Goal: Navigation & Orientation: Find specific page/section

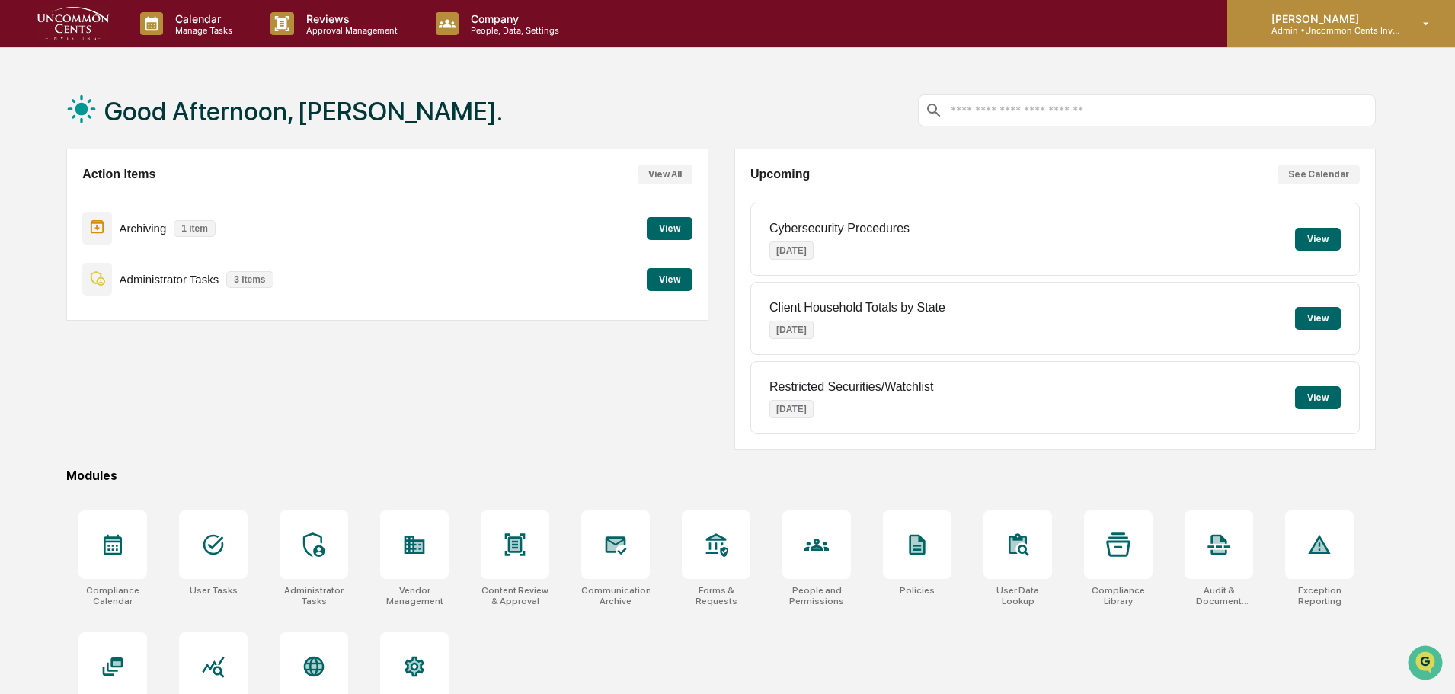
click at [1429, 30] on icon at bounding box center [1427, 24] width 27 height 14
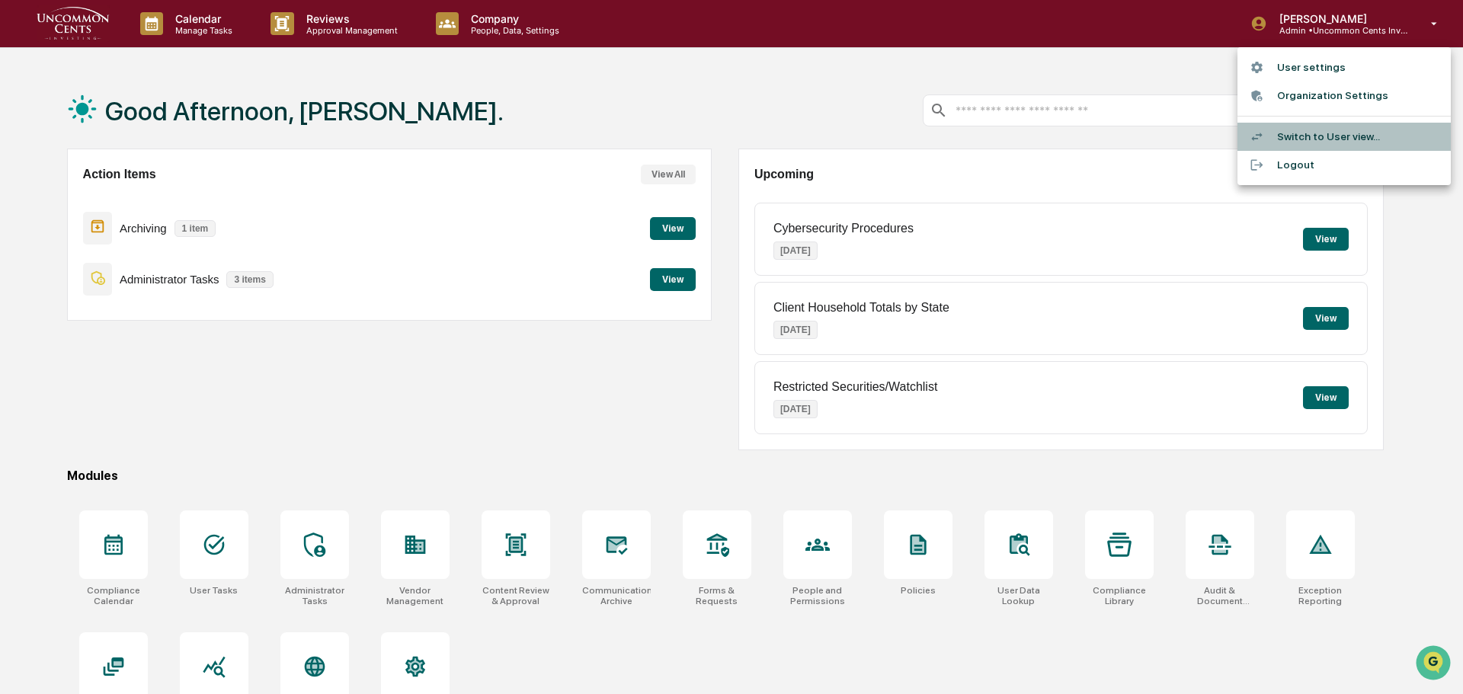
click at [1334, 137] on li "Switch to User view..." at bounding box center [1344, 137] width 213 height 28
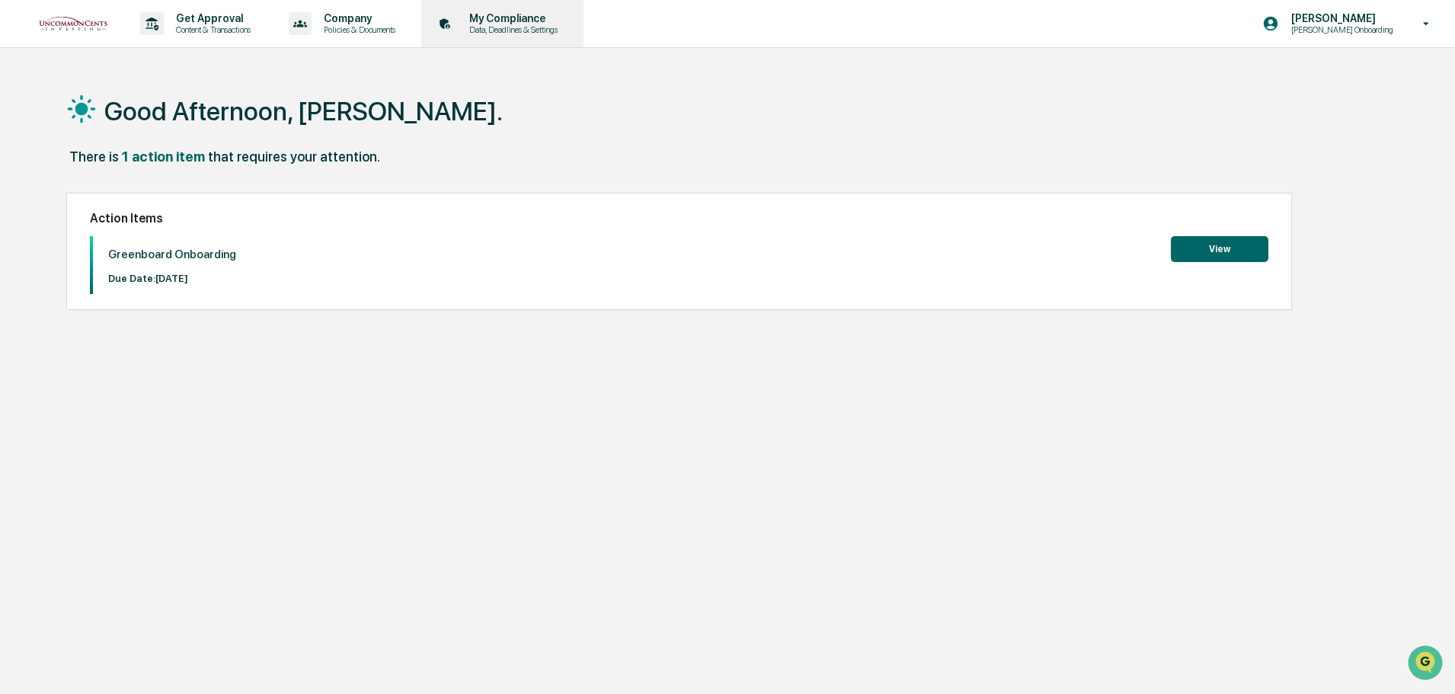
click at [510, 28] on p "Data, Deadlines & Settings" at bounding box center [511, 29] width 108 height 11
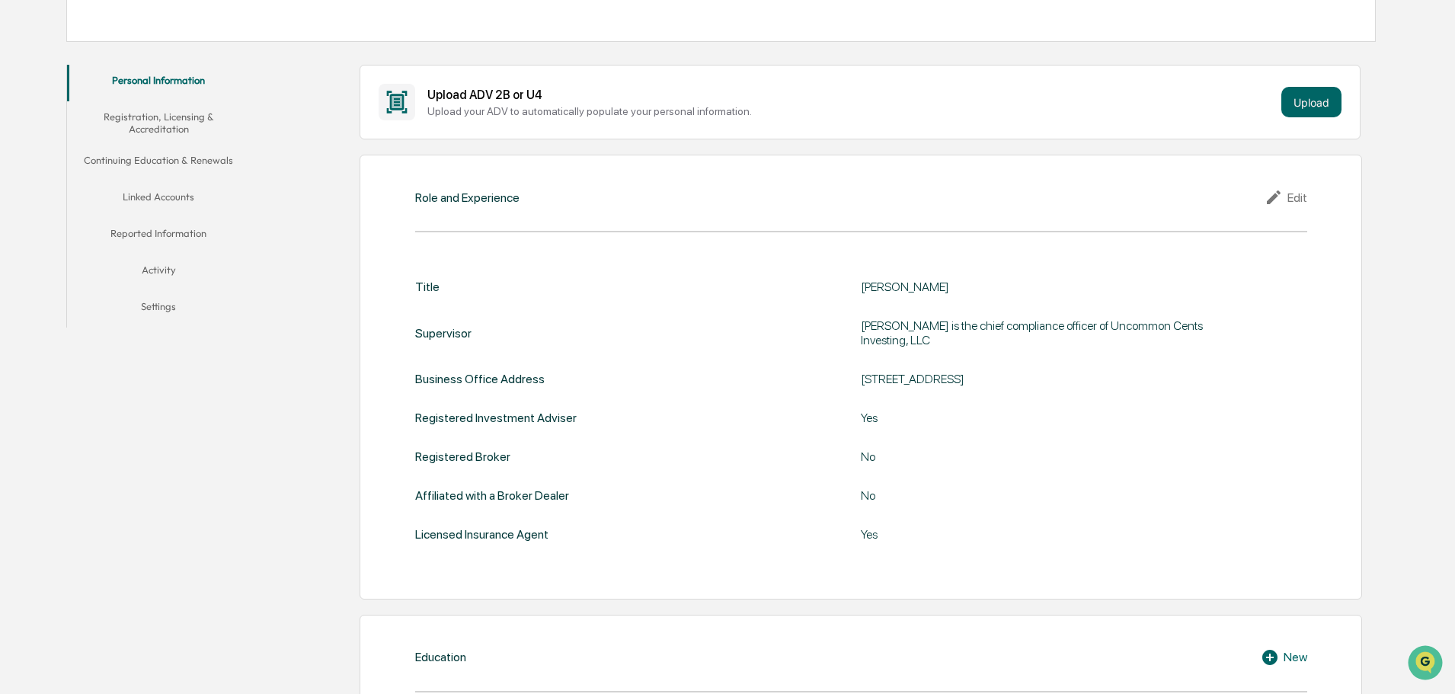
scroll to position [229, 0]
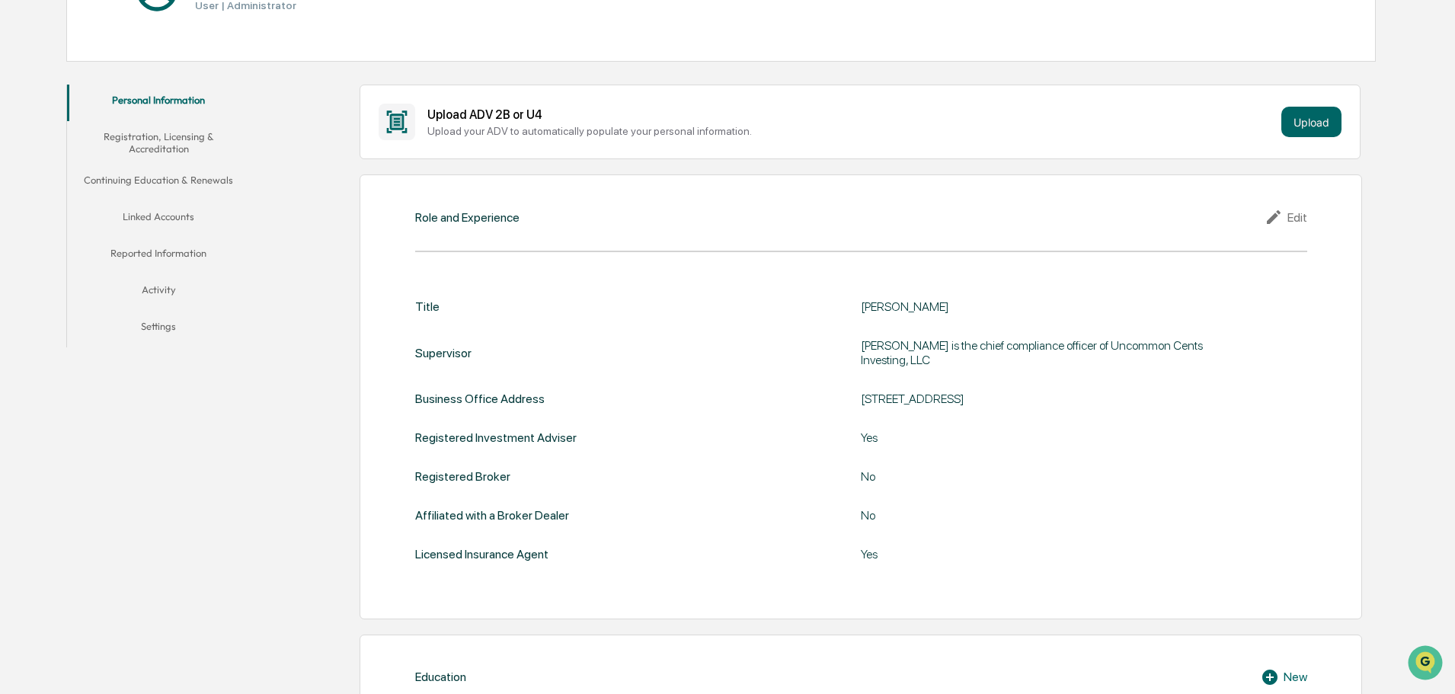
click at [152, 149] on button "Registration, Licensing & Accreditation" at bounding box center [158, 142] width 183 height 43
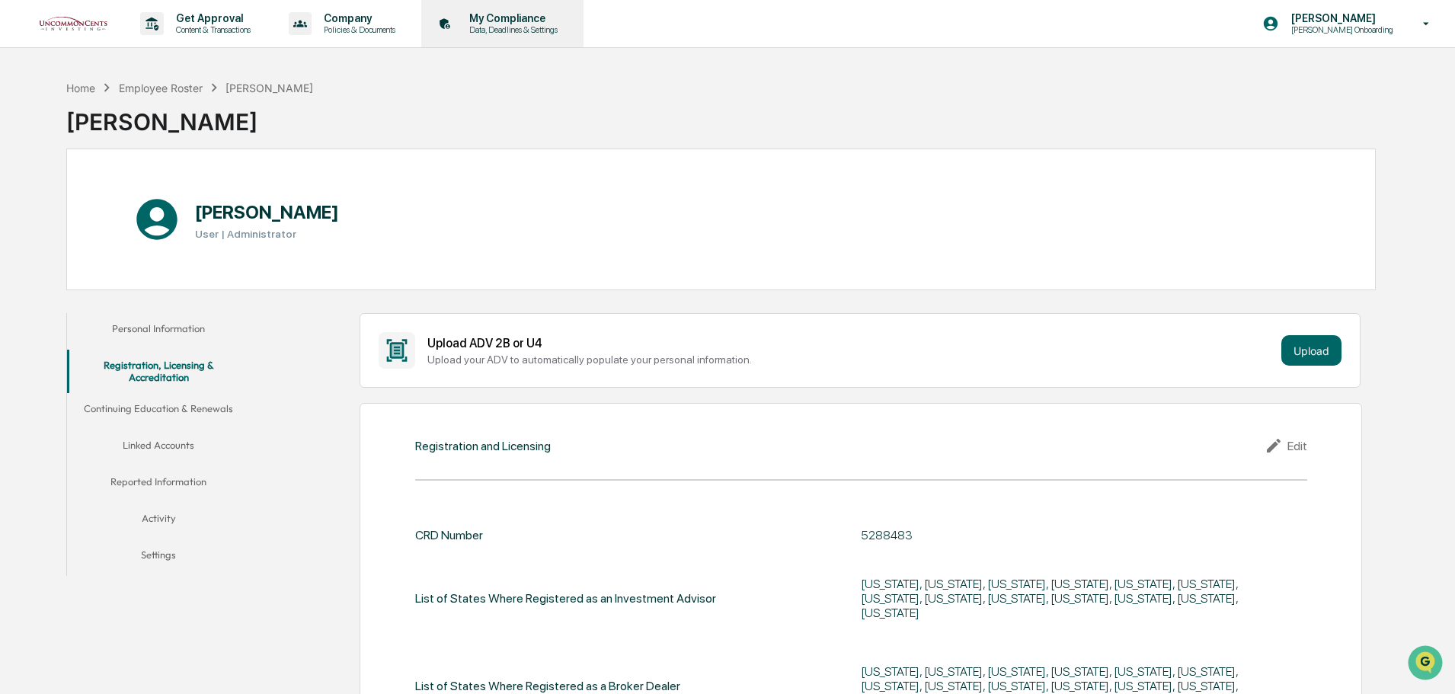
click at [515, 25] on p "Data, Deadlines & Settings" at bounding box center [511, 29] width 108 height 11
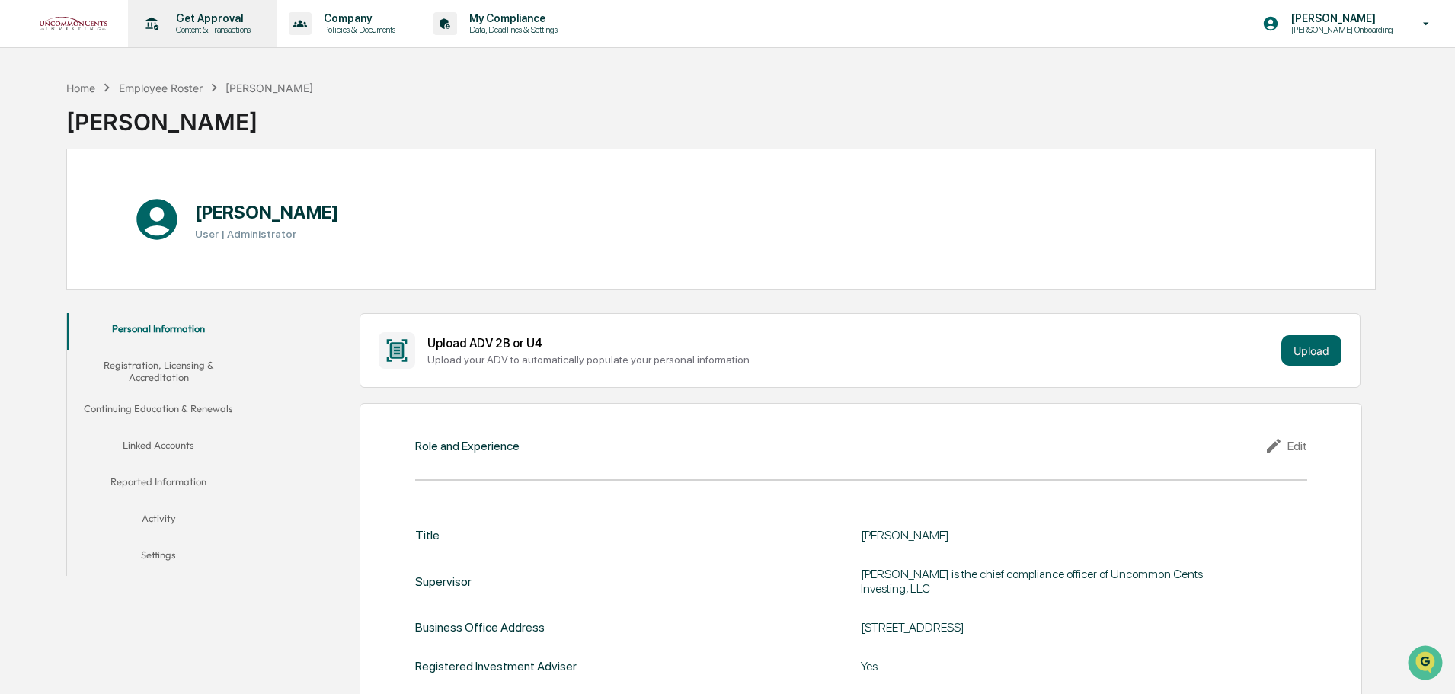
click at [229, 27] on p "Content & Transactions" at bounding box center [211, 29] width 94 height 11
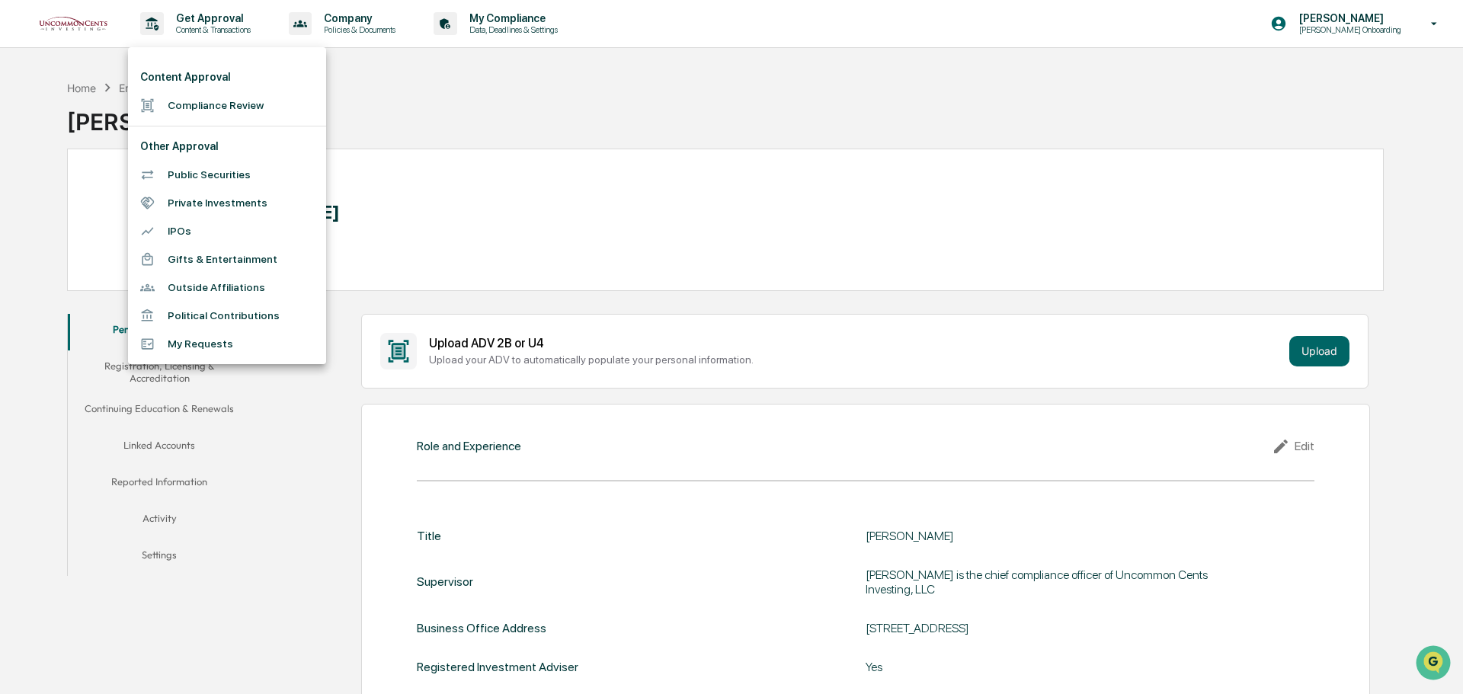
click at [364, 29] on div at bounding box center [731, 347] width 1463 height 694
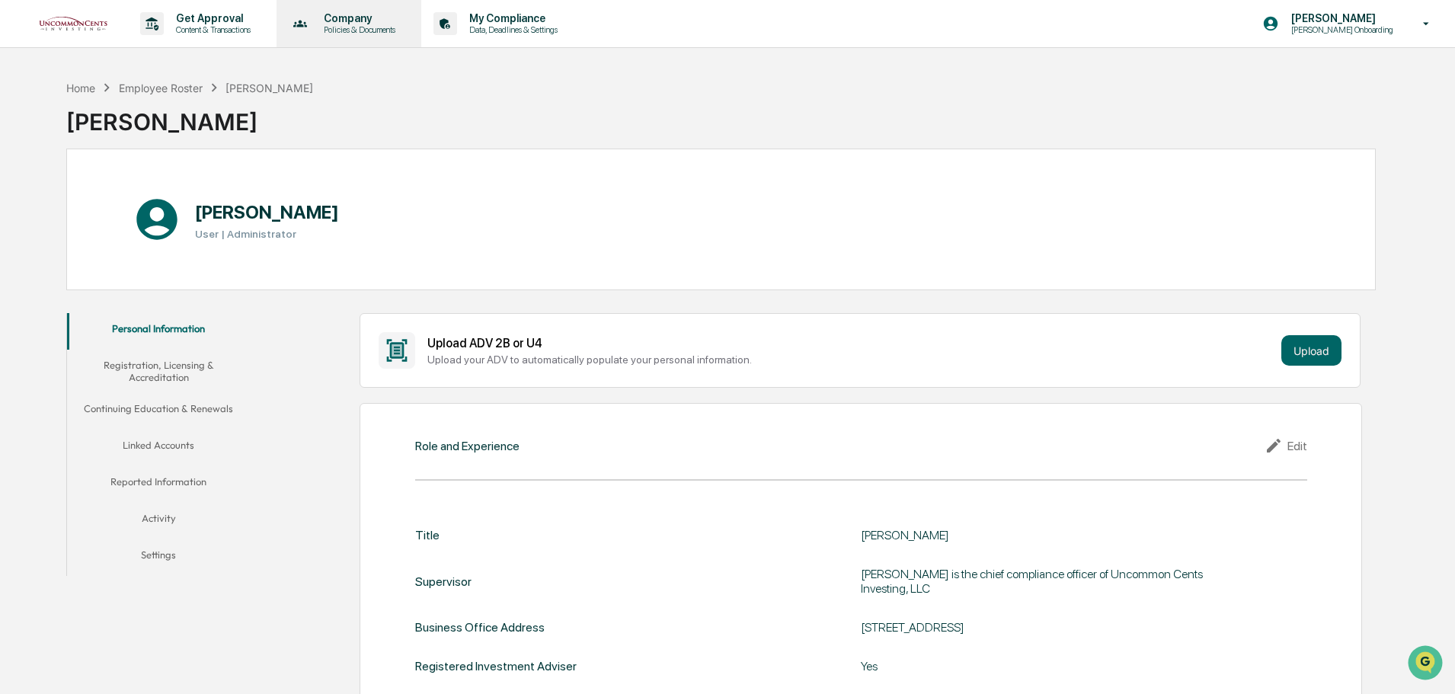
click at [379, 29] on p "Policies & Documents" at bounding box center [357, 29] width 91 height 11
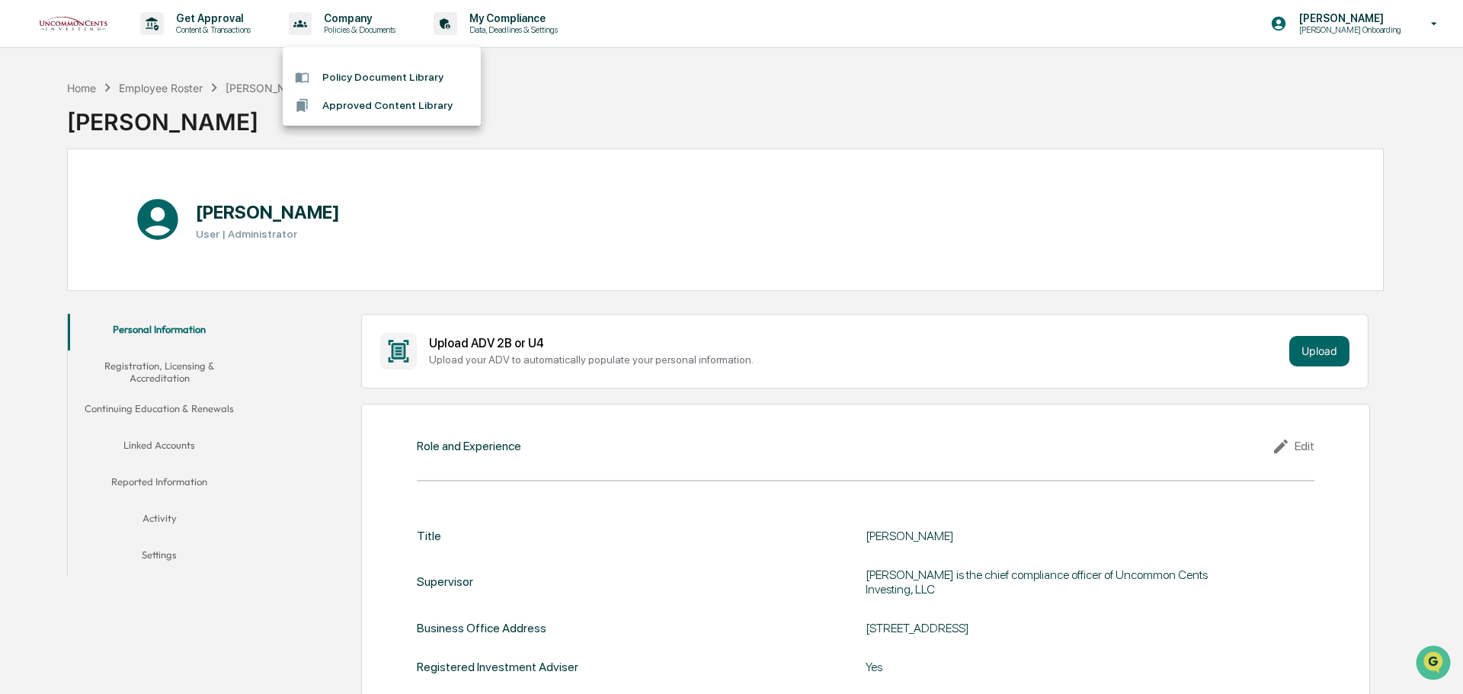
click at [543, 19] on div at bounding box center [731, 347] width 1463 height 694
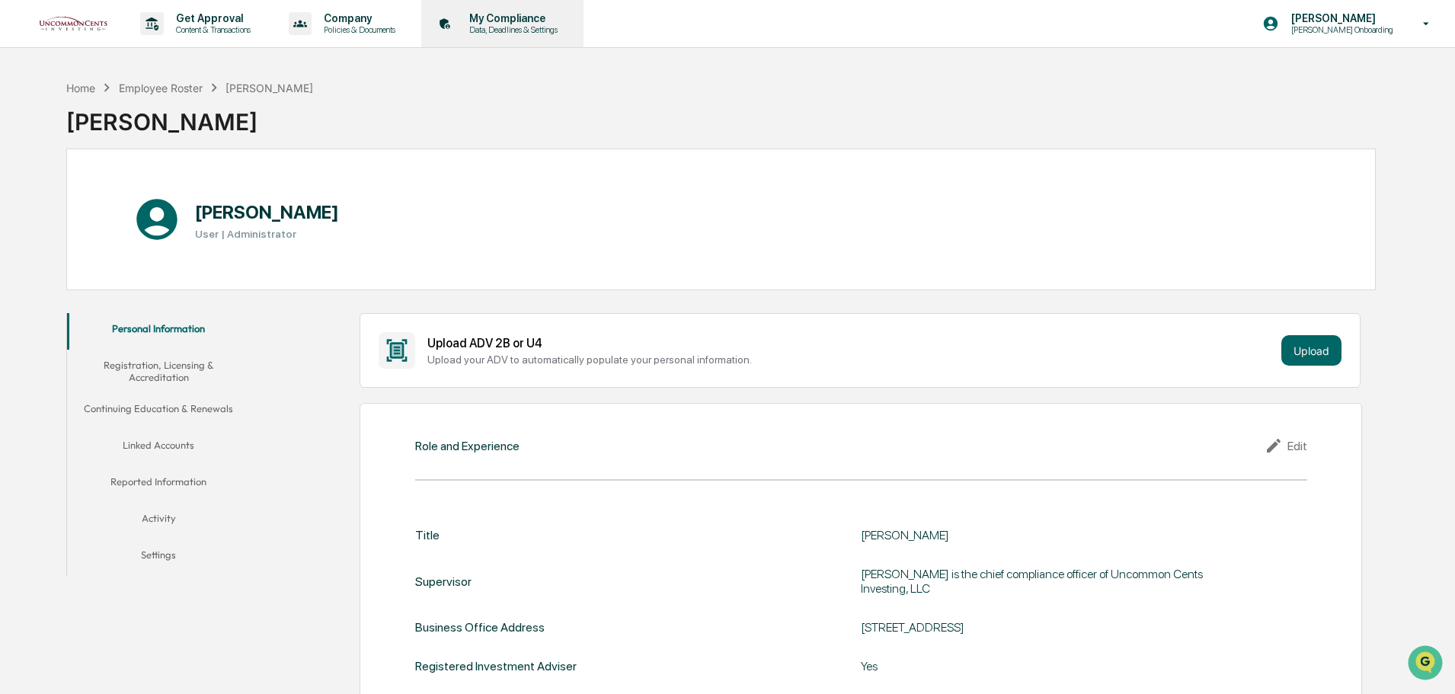
click at [527, 26] on p "Data, Deadlines & Settings" at bounding box center [511, 29] width 108 height 11
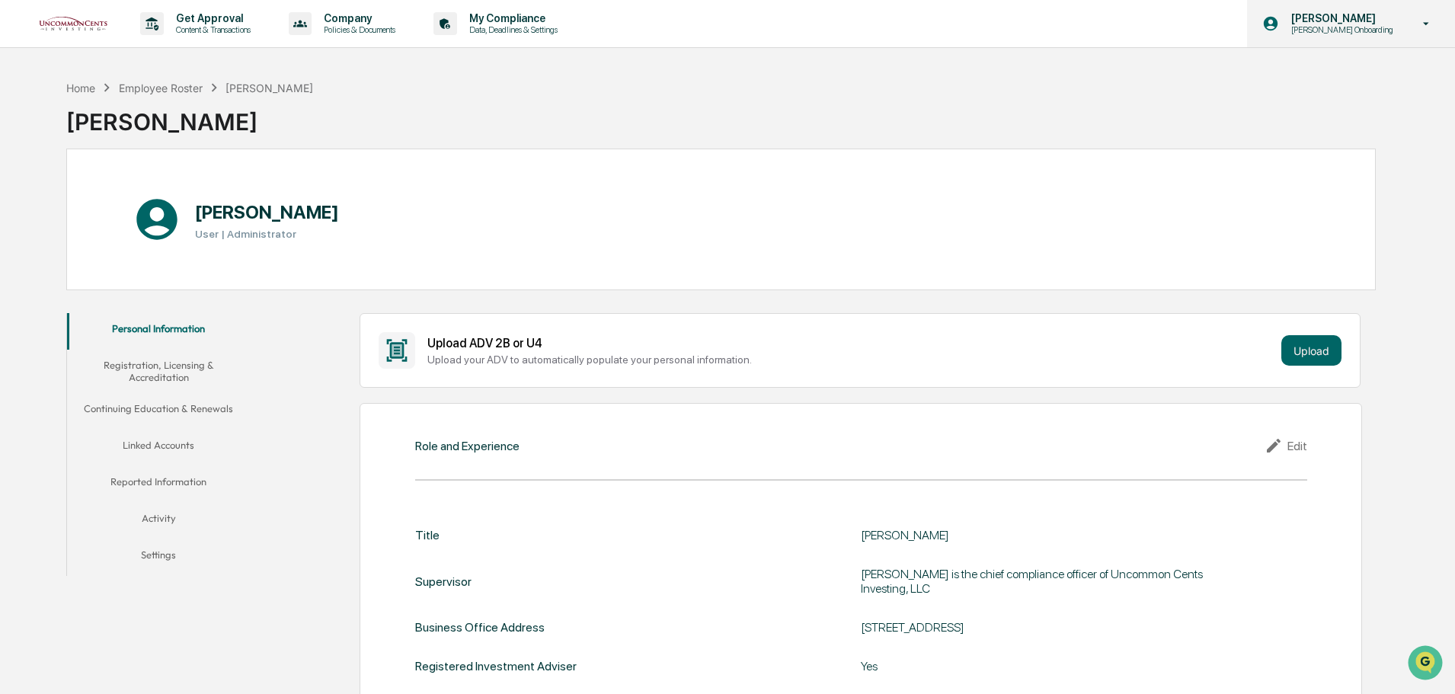
click at [1372, 38] on div "[PERSON_NAME] [PERSON_NAME] Onboarding" at bounding box center [1351, 23] width 208 height 47
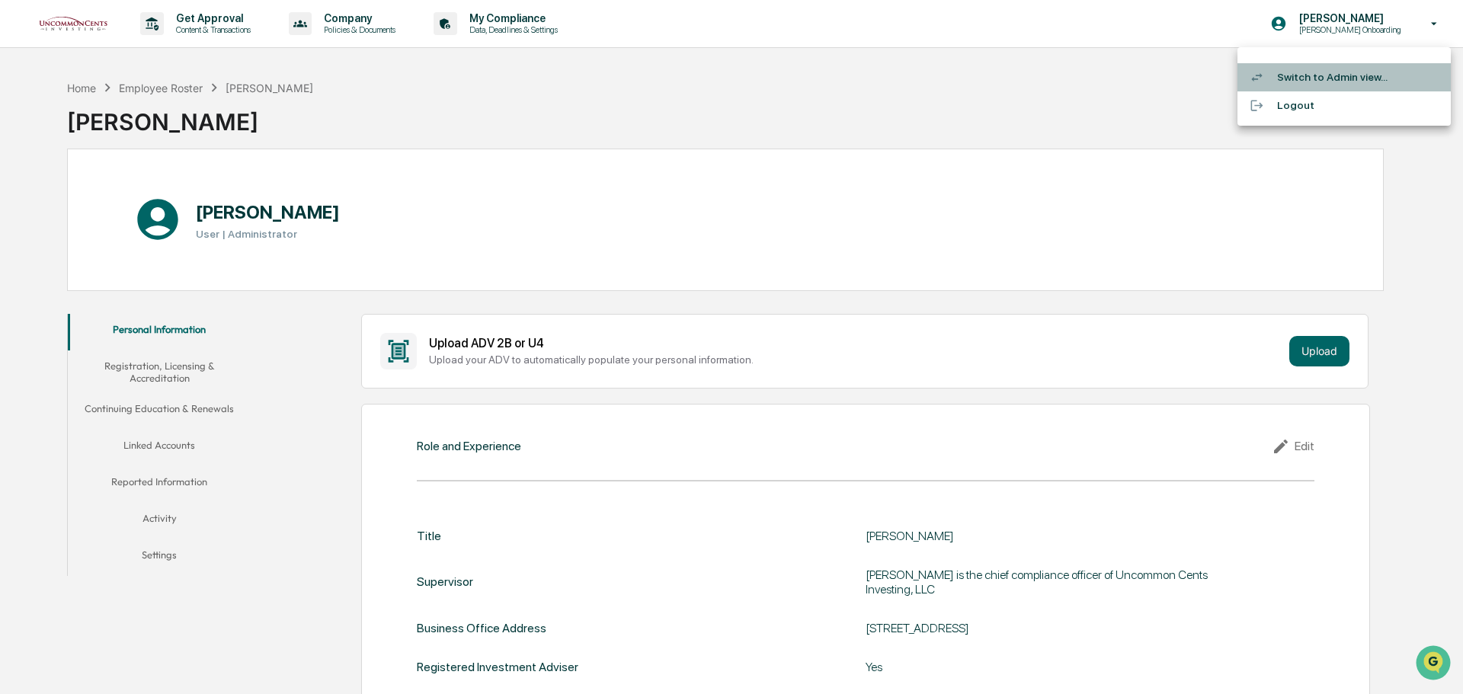
click at [1330, 66] on li "Switch to Admin view..." at bounding box center [1344, 77] width 213 height 28
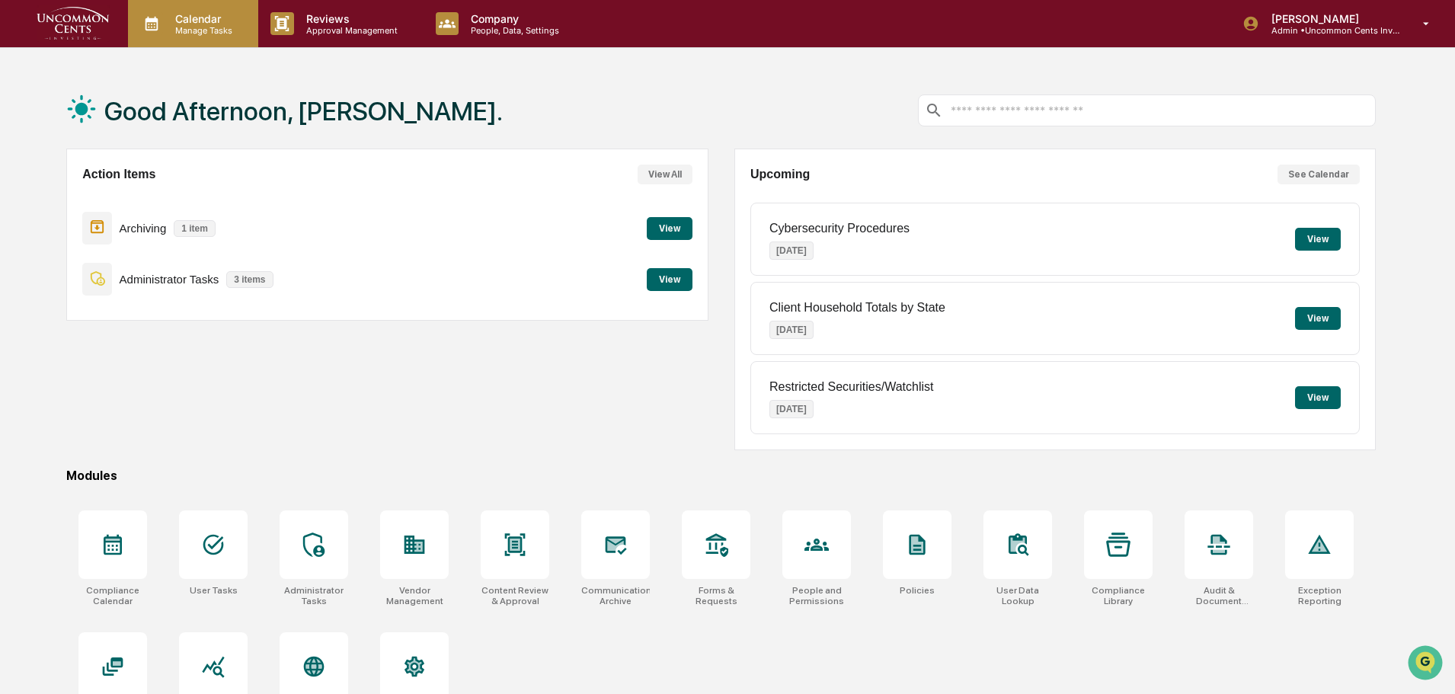
click at [213, 24] on p "Calendar" at bounding box center [201, 18] width 77 height 13
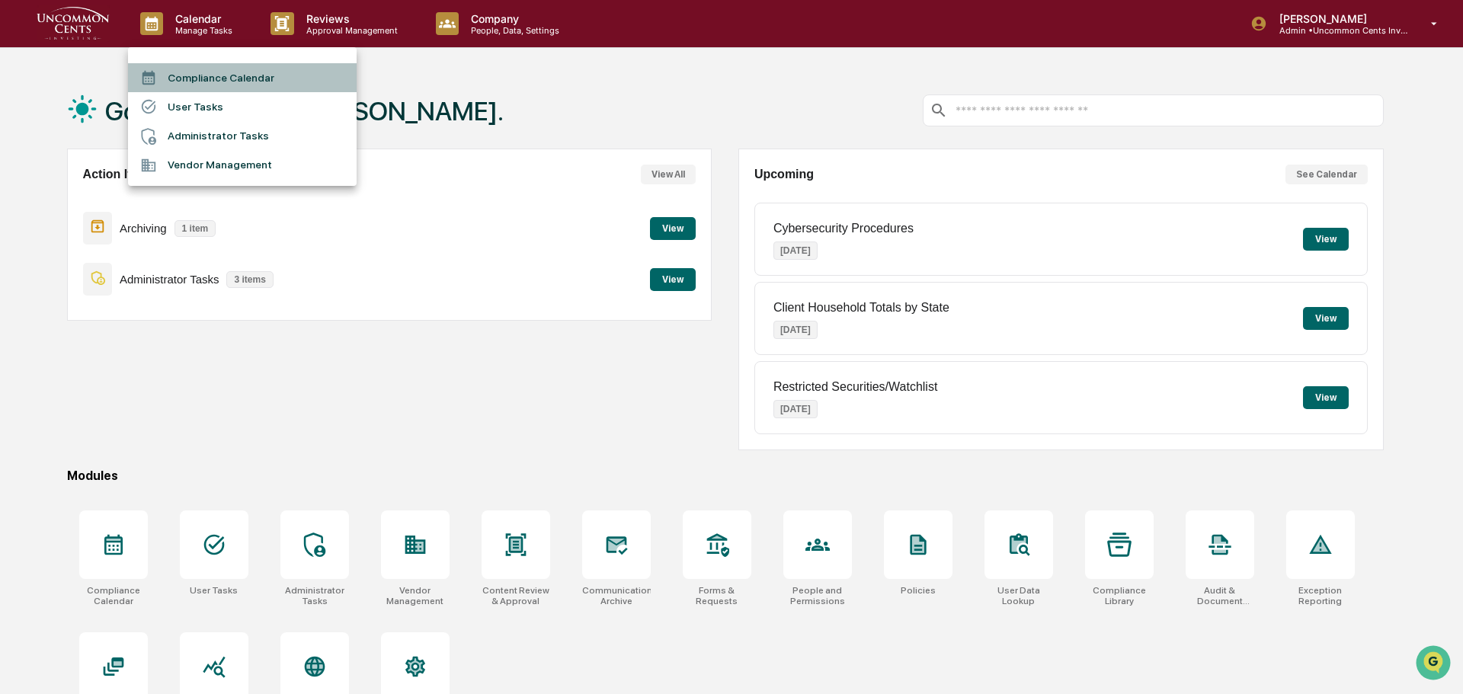
click at [218, 77] on li "Compliance Calendar" at bounding box center [242, 77] width 229 height 29
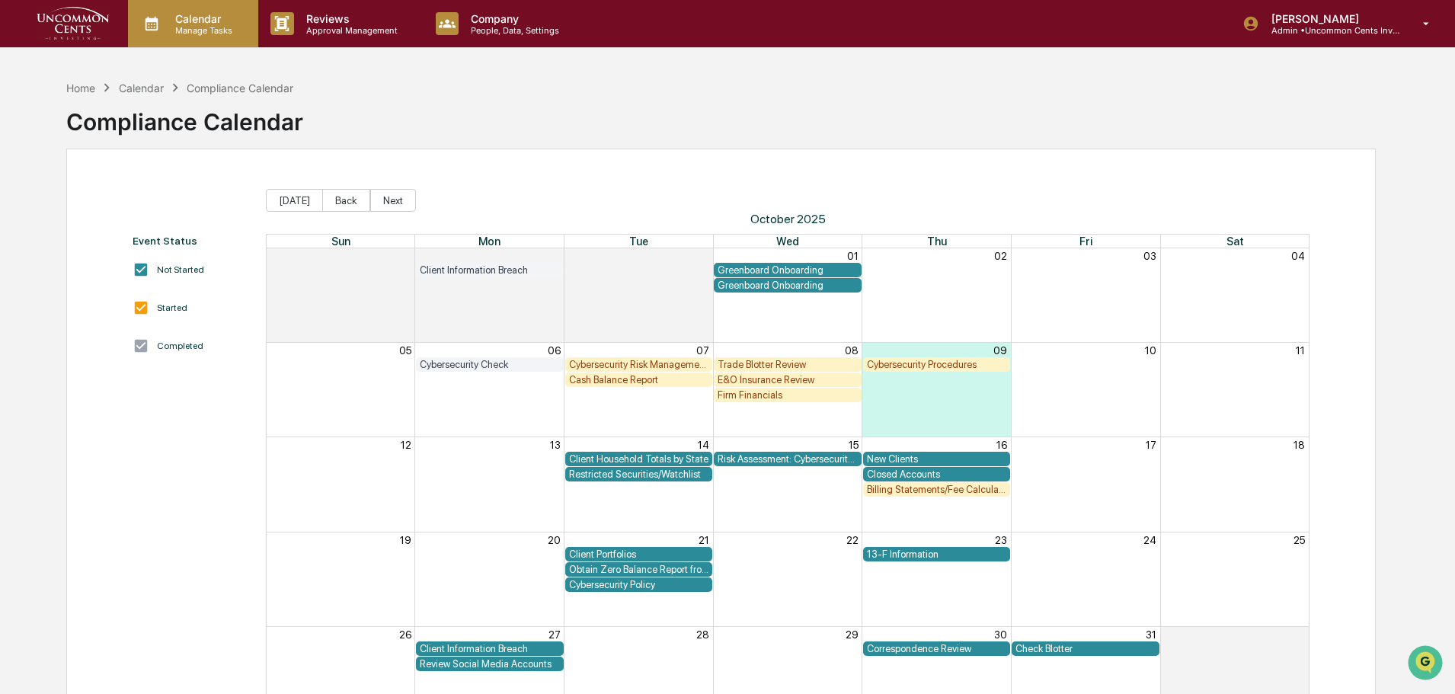
click at [209, 19] on p "Calendar" at bounding box center [201, 18] width 77 height 13
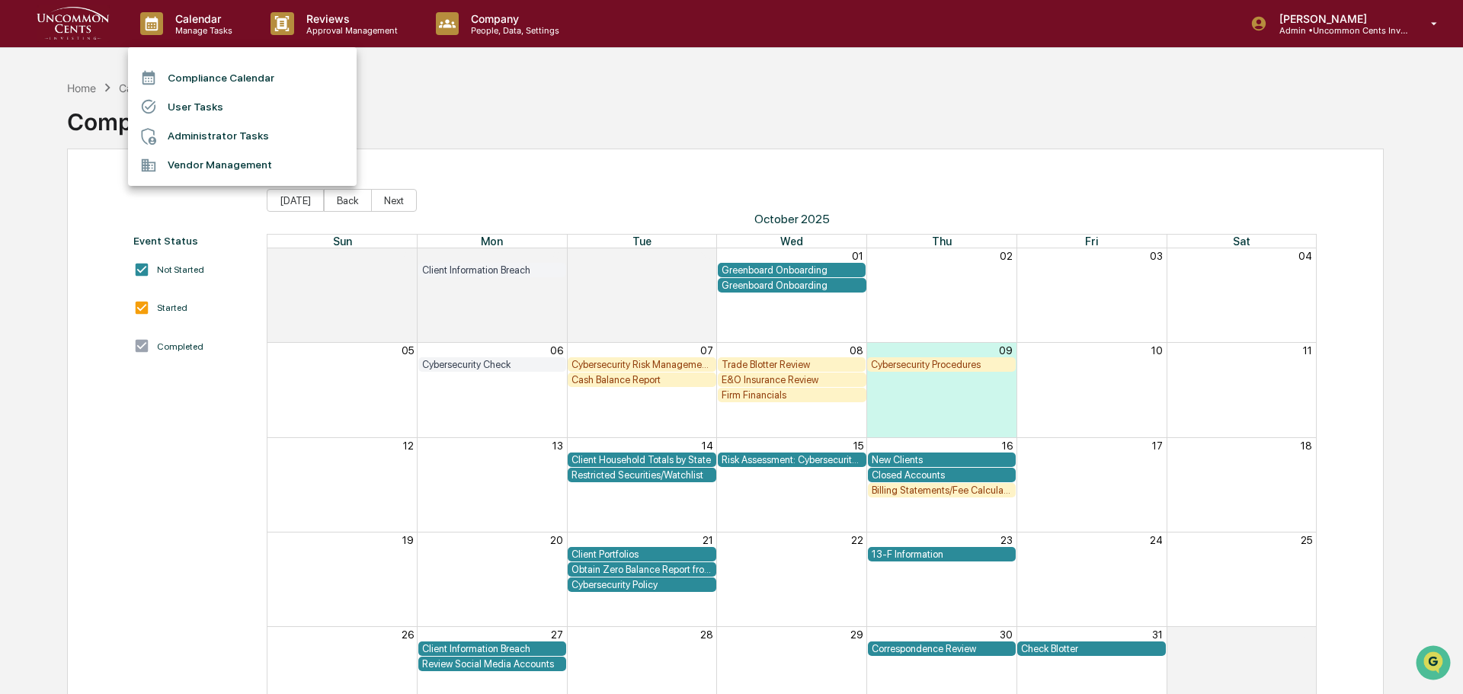
click at [229, 165] on li "Vendor Management" at bounding box center [242, 165] width 229 height 29
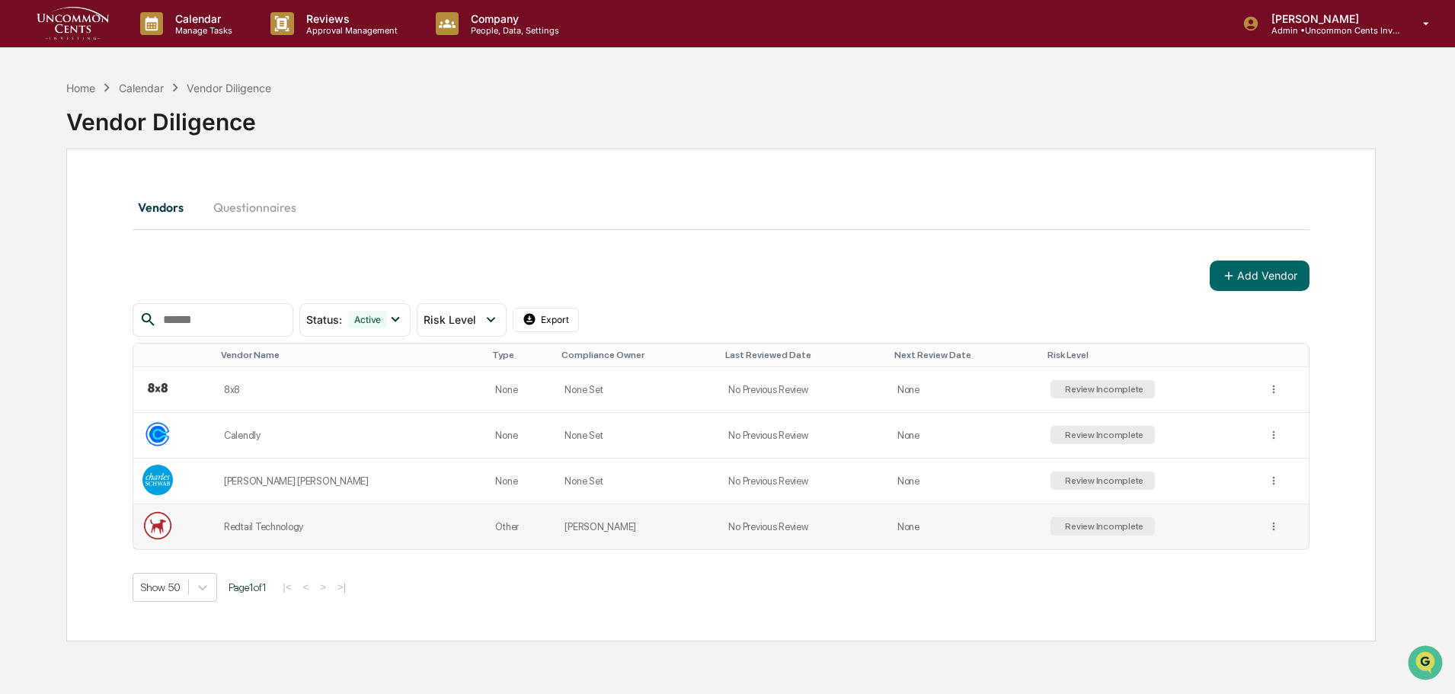
click at [556, 527] on td "[PERSON_NAME]" at bounding box center [638, 526] width 164 height 45
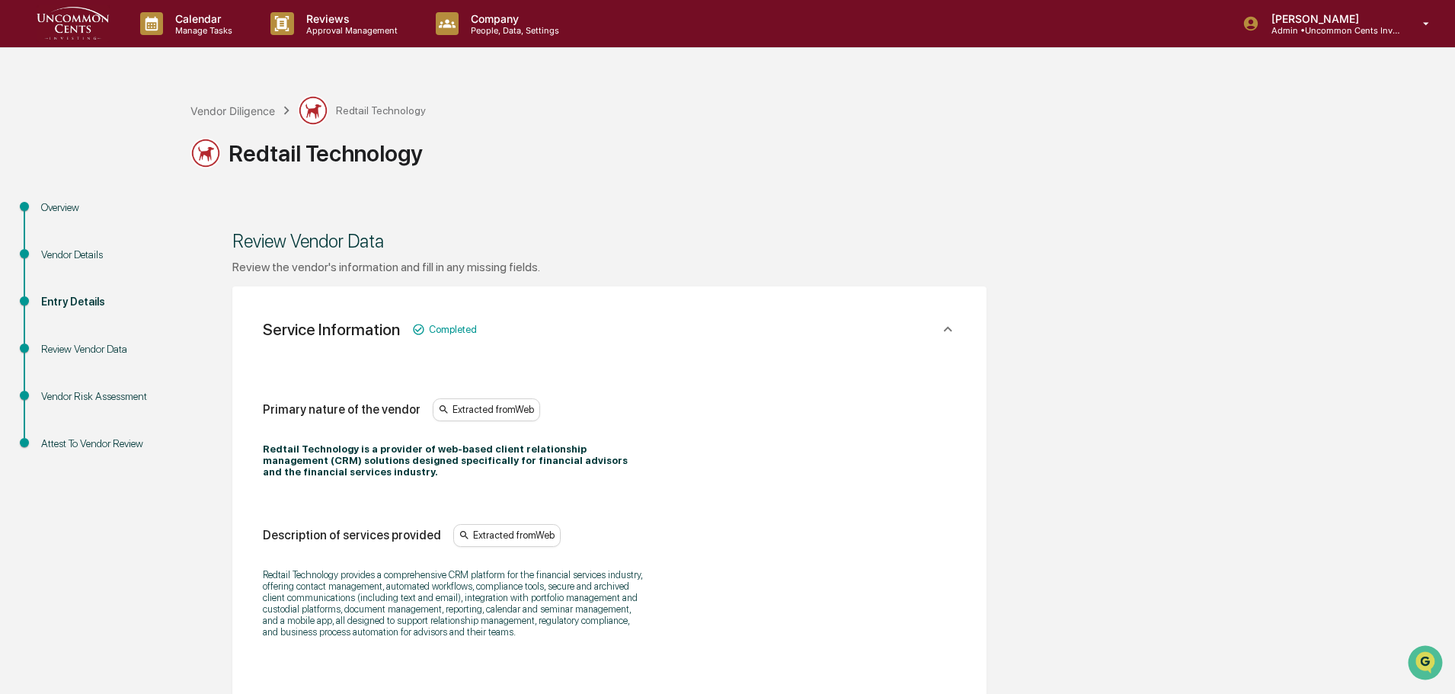
click at [73, 214] on div "Overview" at bounding box center [103, 208] width 125 height 16
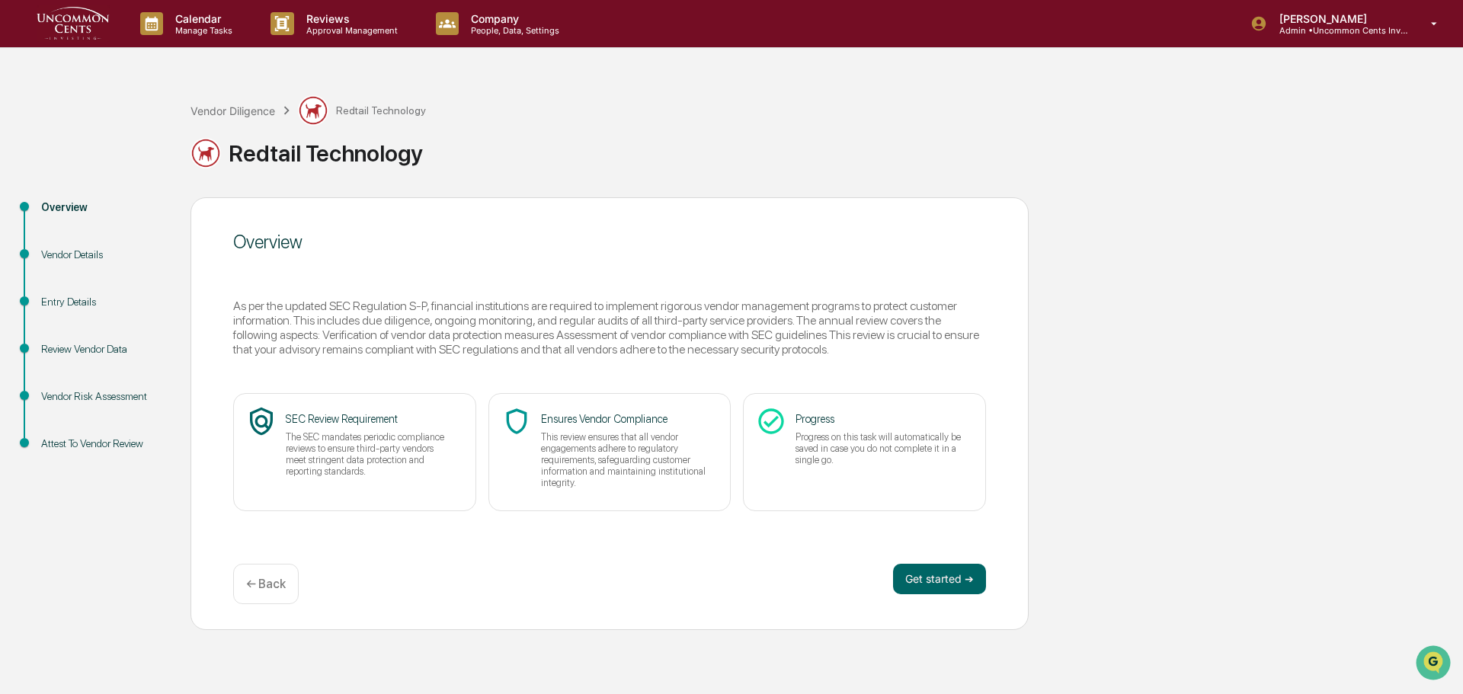
click at [82, 252] on div "Vendor Details" at bounding box center [103, 255] width 125 height 16
click at [79, 352] on div "Review Vendor Data" at bounding box center [103, 349] width 125 height 16
click at [82, 398] on div "Vendor Risk Assessment" at bounding box center [103, 397] width 125 height 16
click at [905, 578] on button "Get started ➔" at bounding box center [939, 579] width 93 height 30
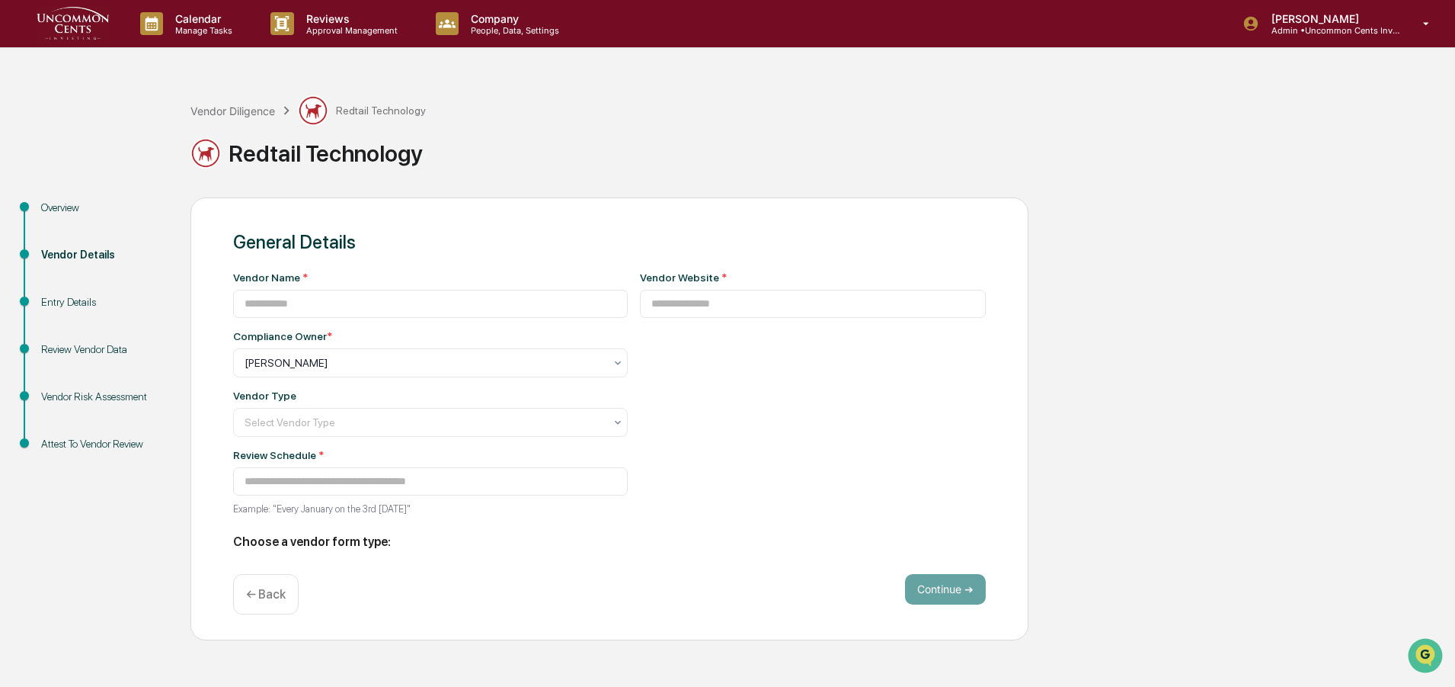
type input "**********"
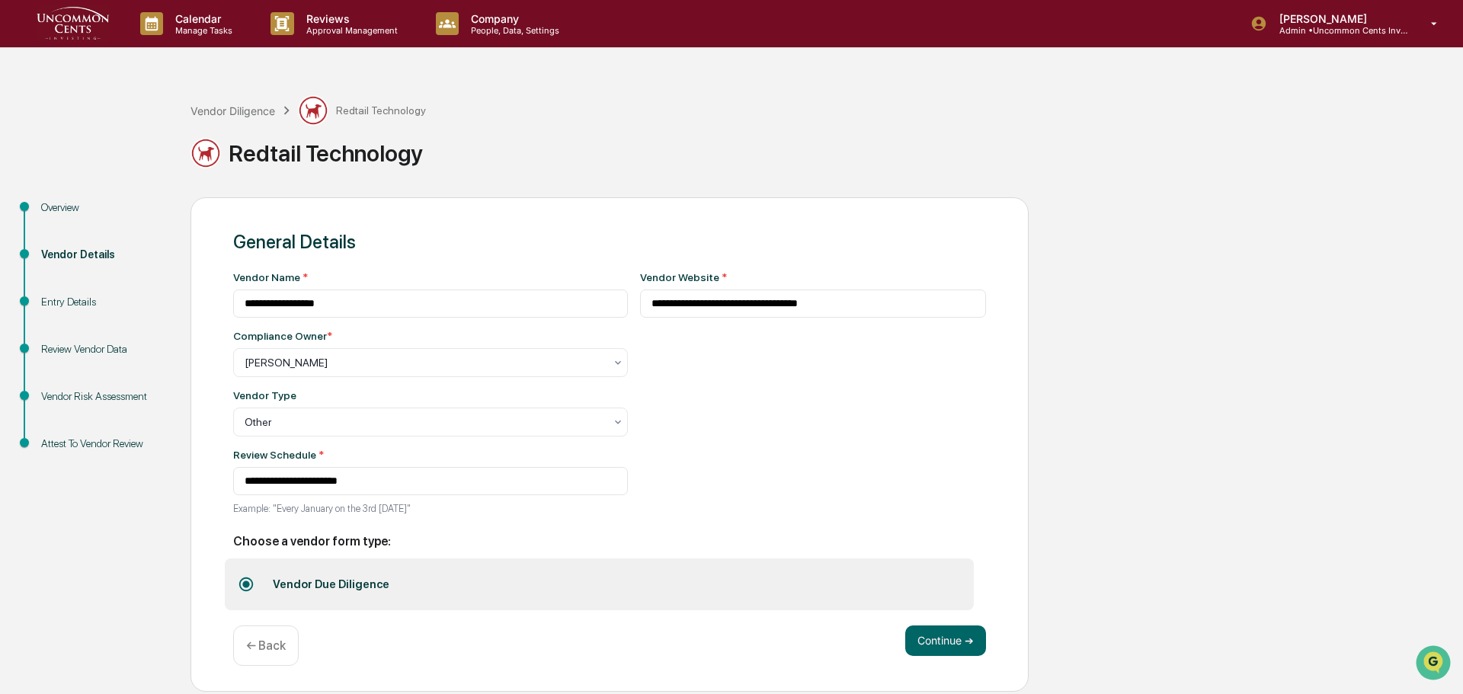
click at [78, 399] on div "Vendor Risk Assessment" at bounding box center [103, 397] width 125 height 16
click at [947, 642] on button "Continue ➔" at bounding box center [945, 641] width 81 height 30
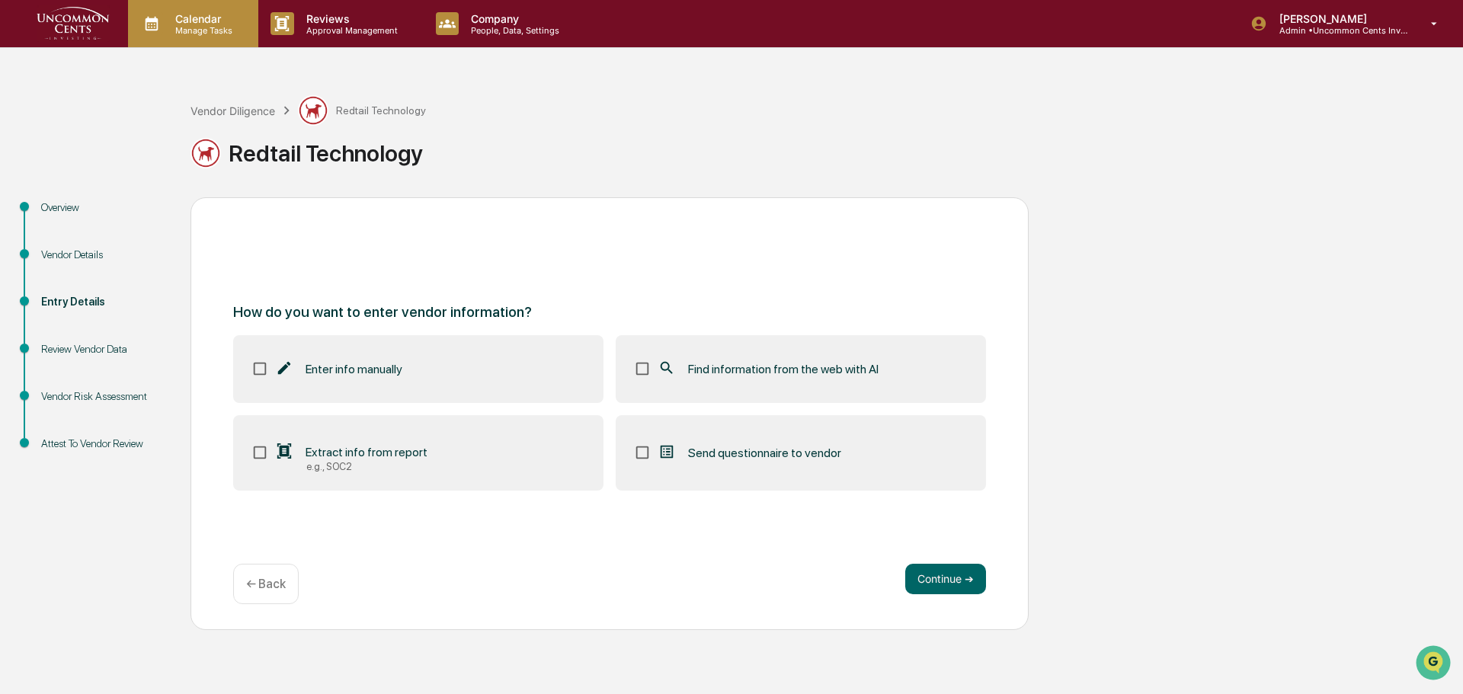
click at [212, 24] on p "Calendar" at bounding box center [201, 18] width 77 height 13
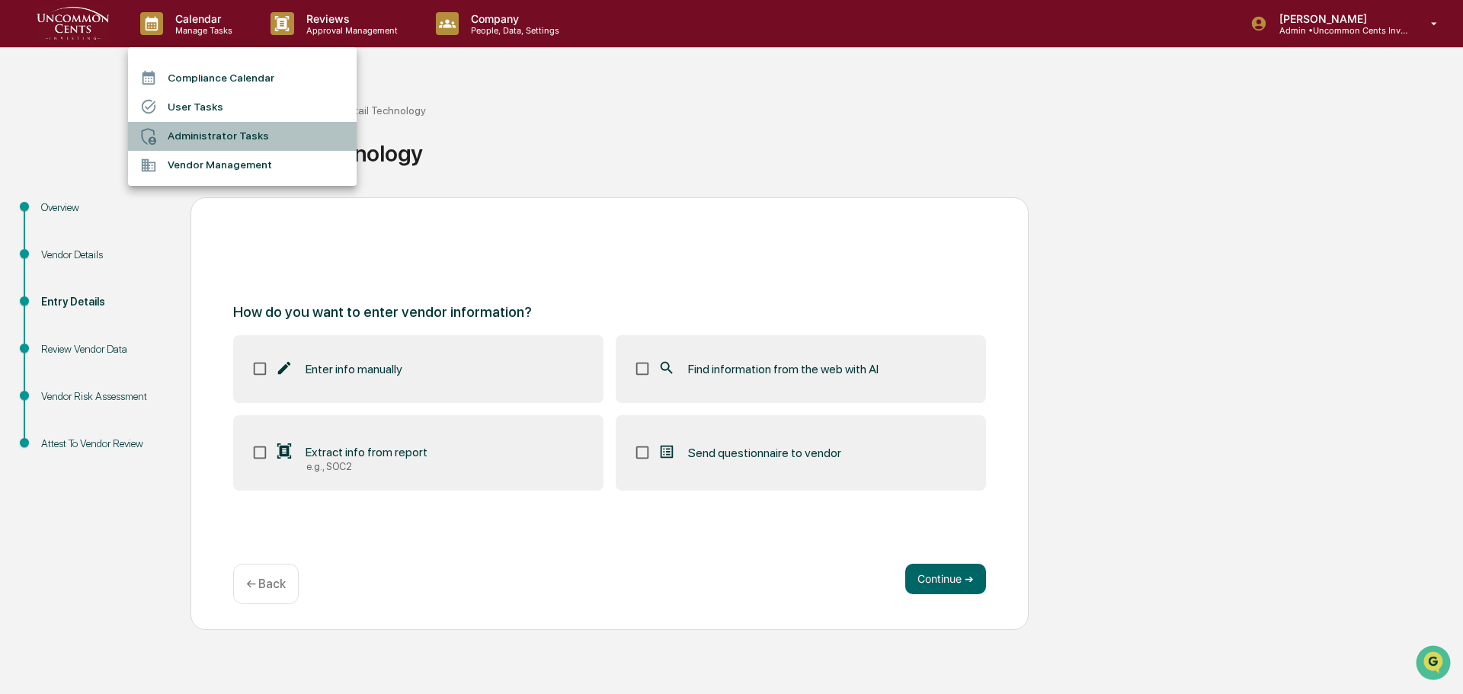
click at [224, 136] on li "Administrator Tasks" at bounding box center [242, 136] width 229 height 29
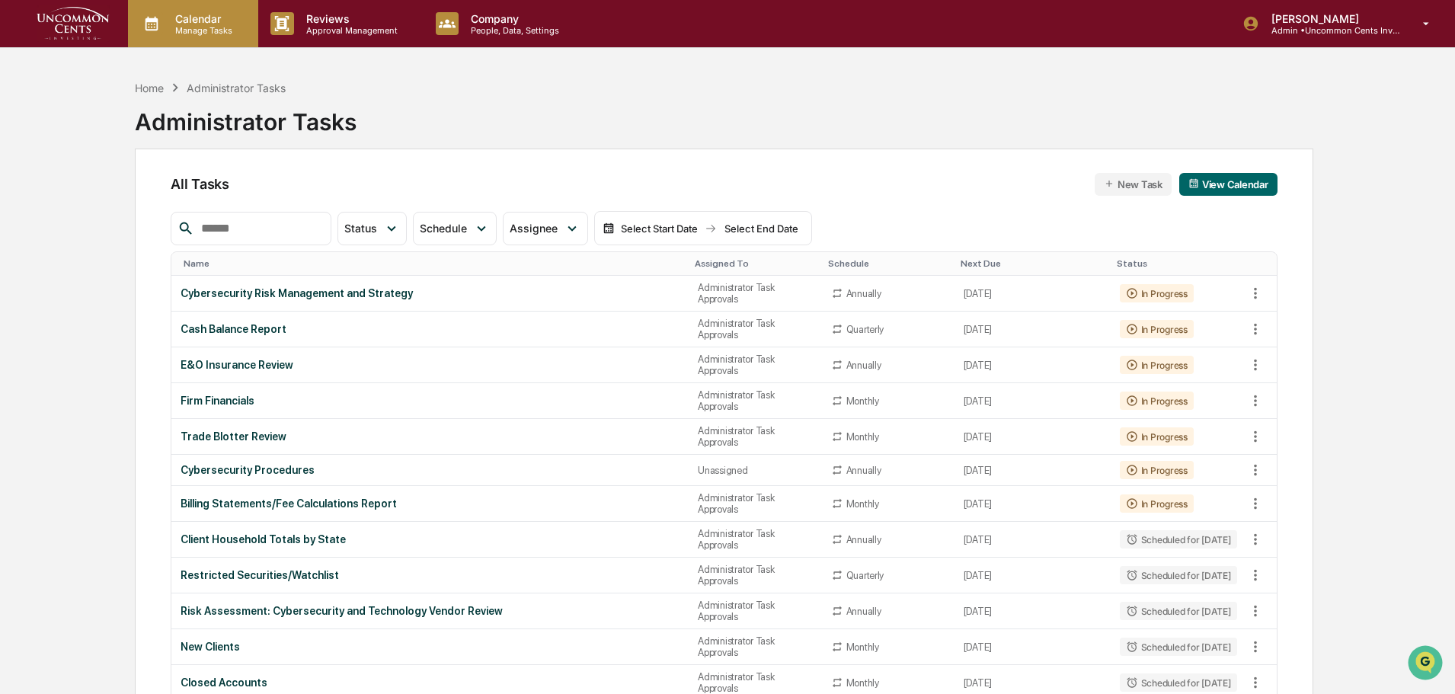
click at [202, 25] on p "Manage Tasks" at bounding box center [201, 30] width 77 height 11
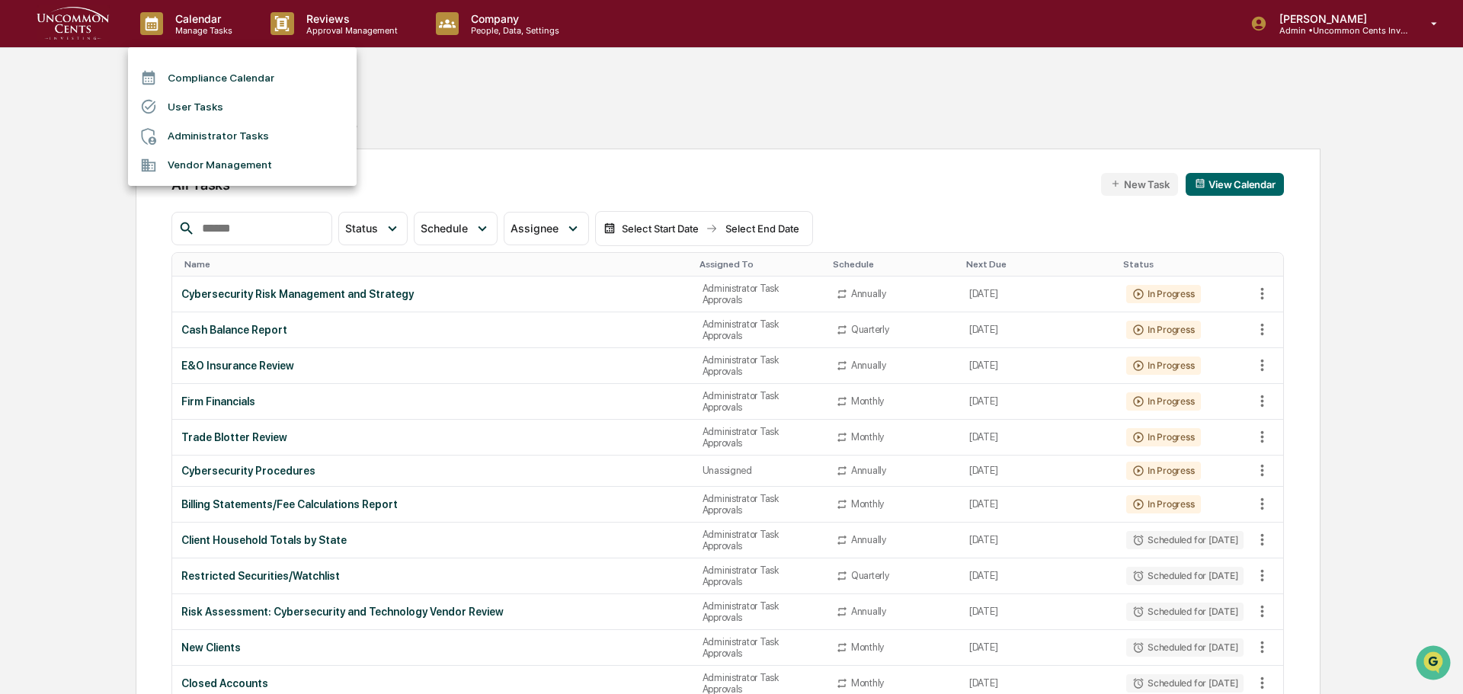
click at [347, 27] on div at bounding box center [731, 347] width 1463 height 694
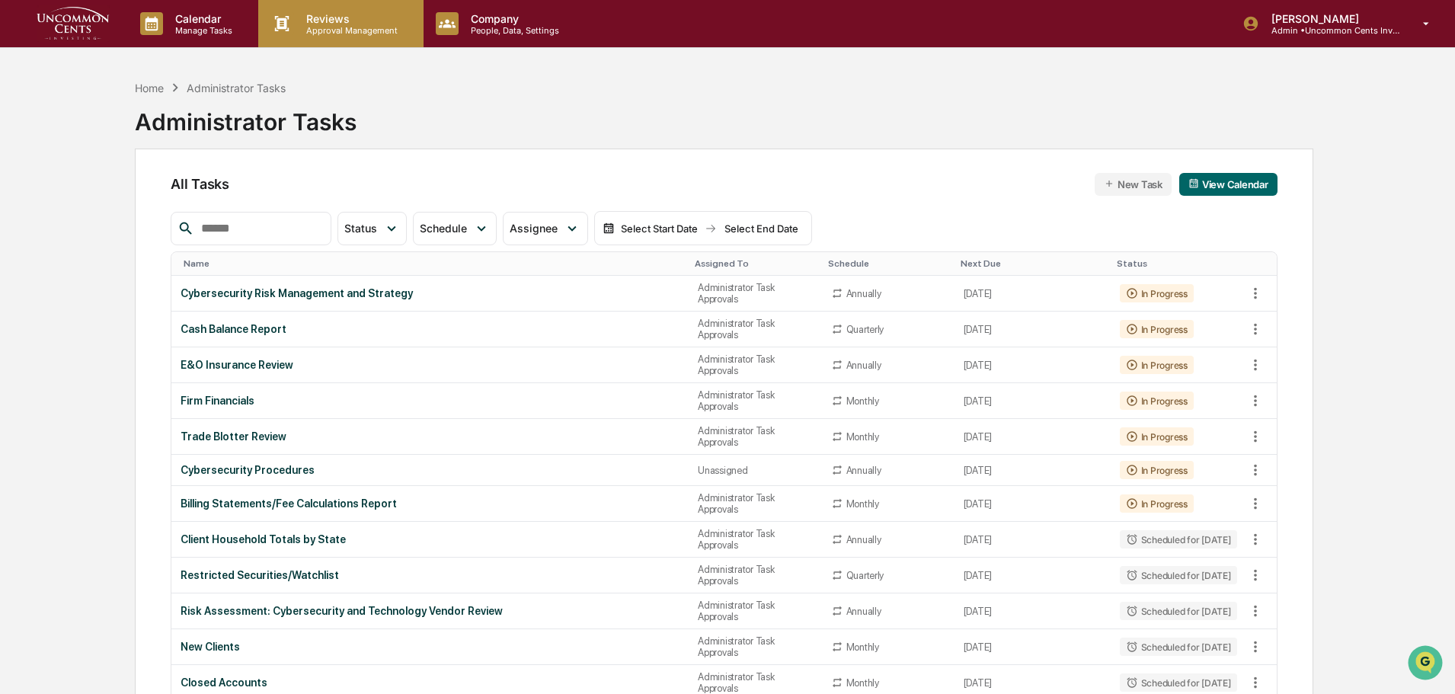
click at [344, 29] on p "Approval Management" at bounding box center [349, 30] width 111 height 11
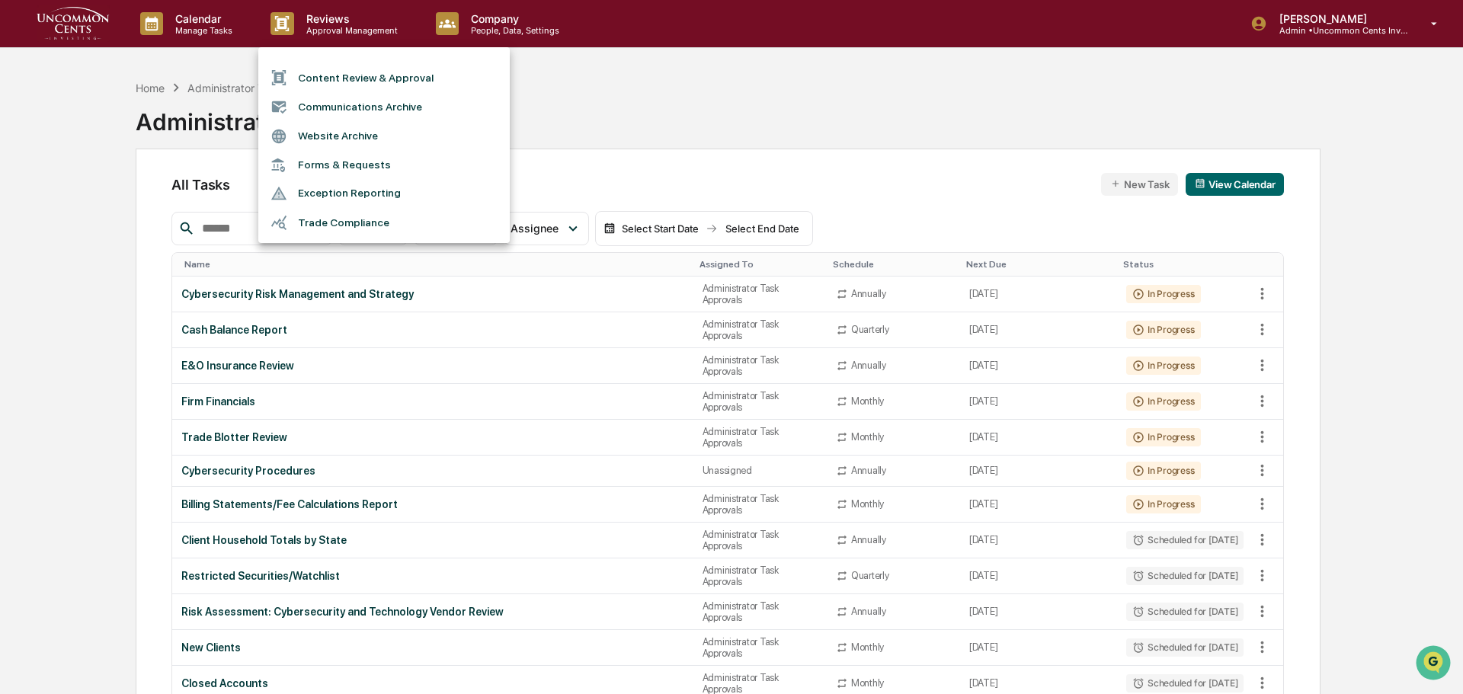
click at [349, 104] on li "Communications Archive" at bounding box center [383, 106] width 251 height 29
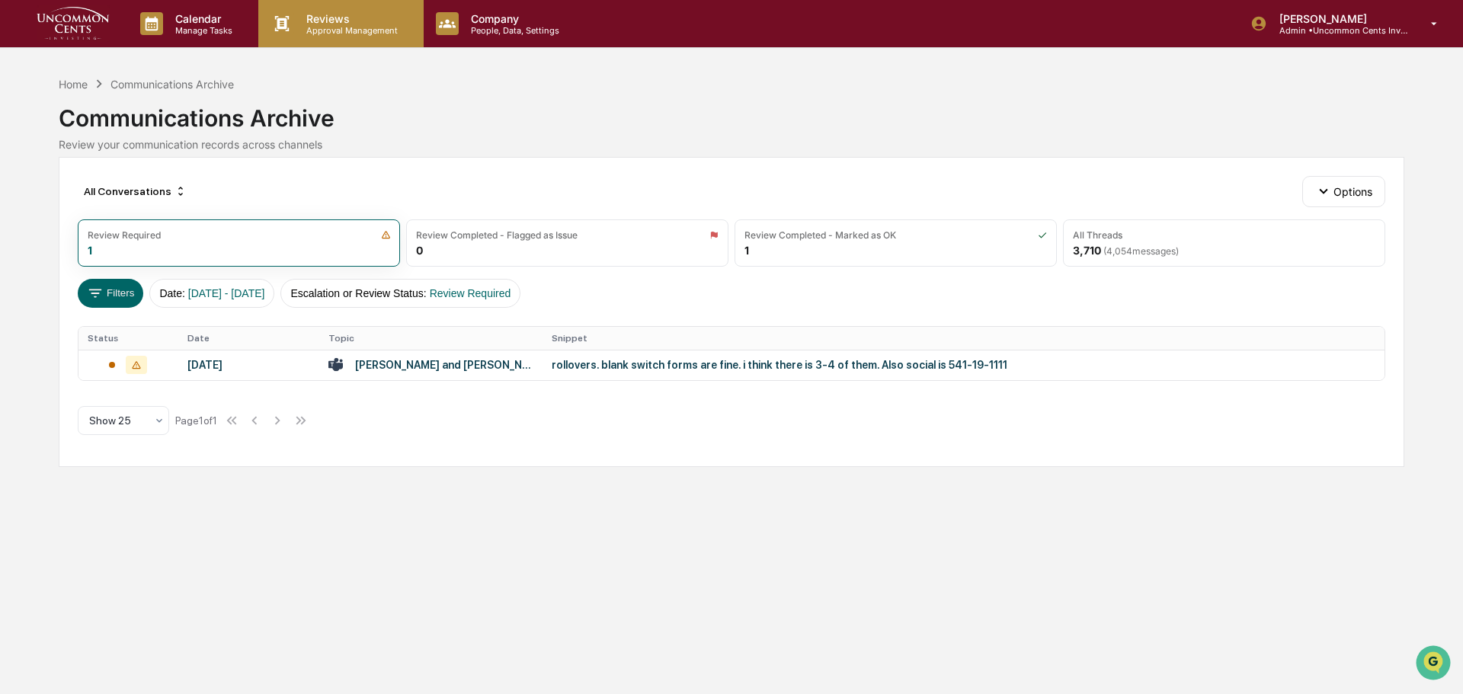
click at [329, 30] on p "Approval Management" at bounding box center [349, 30] width 111 height 11
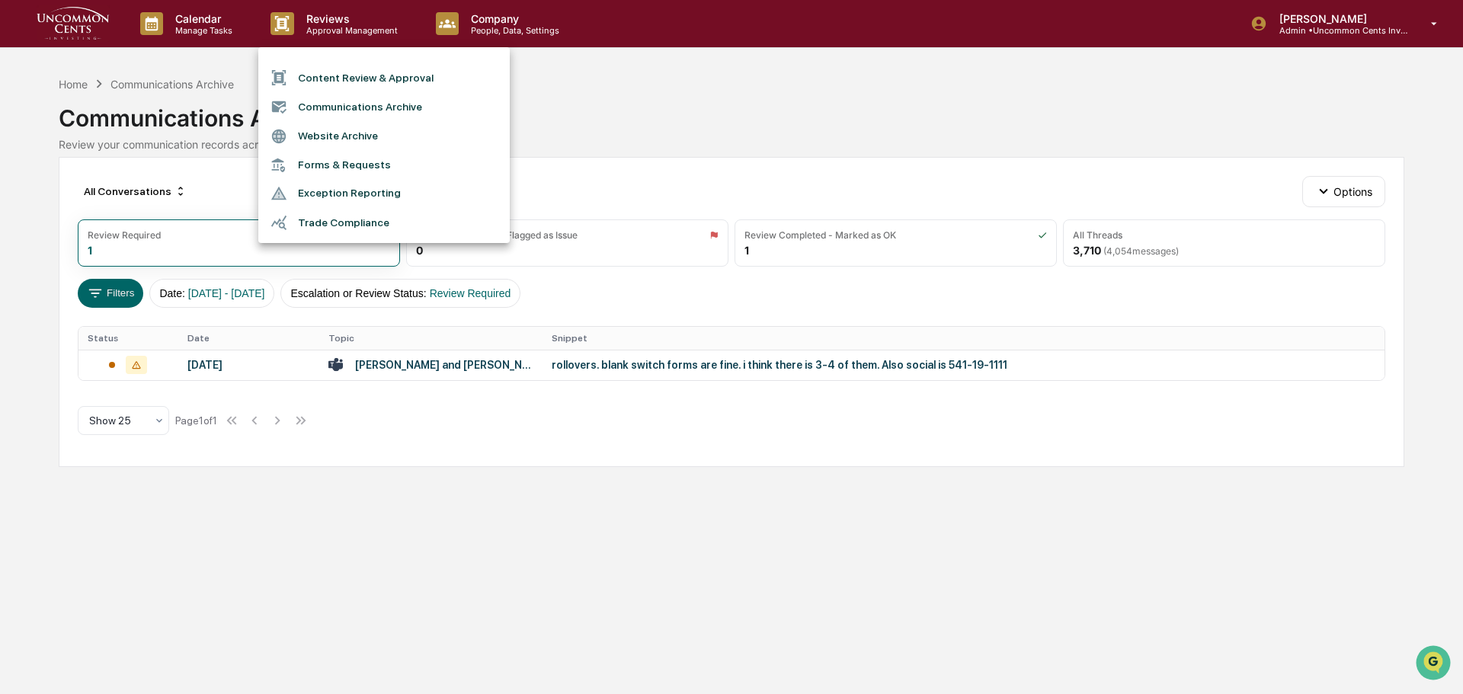
click at [340, 135] on li "Website Archive" at bounding box center [383, 136] width 251 height 29
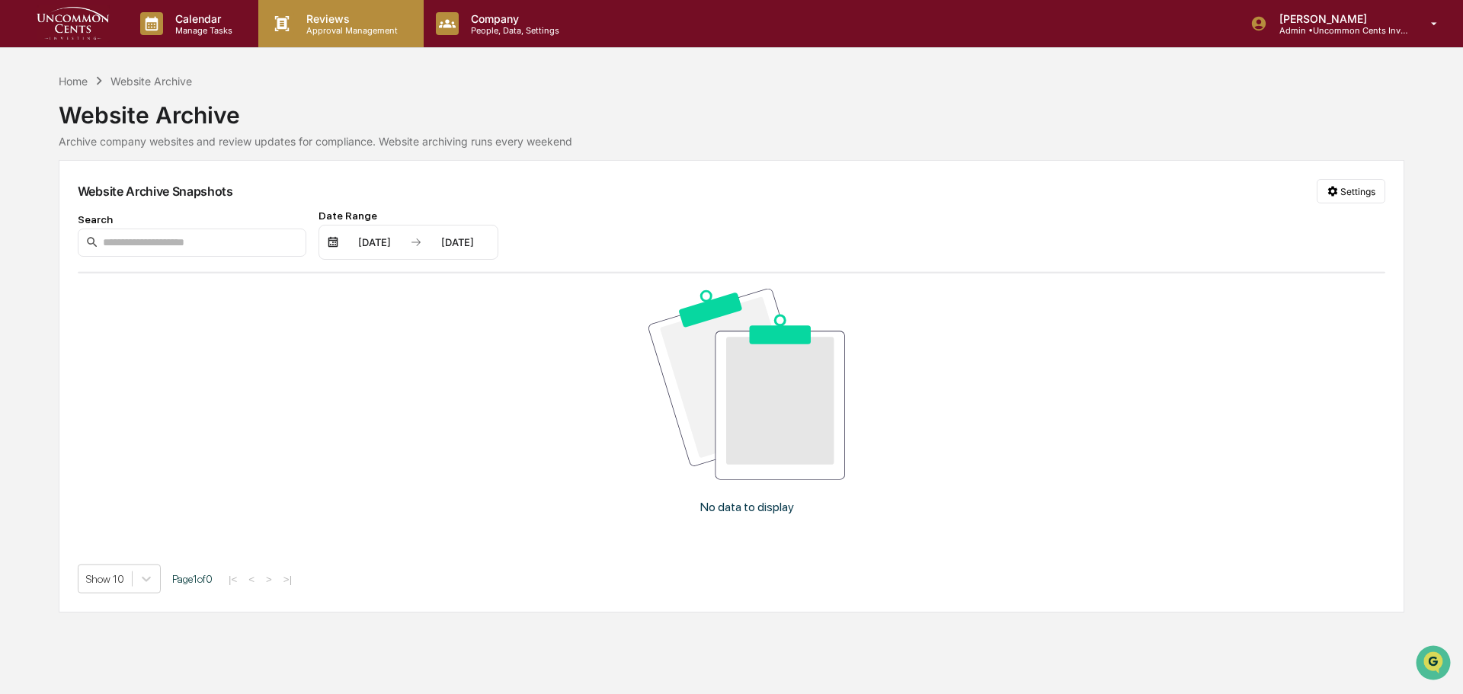
click at [315, 25] on p "Approval Management" at bounding box center [349, 30] width 111 height 11
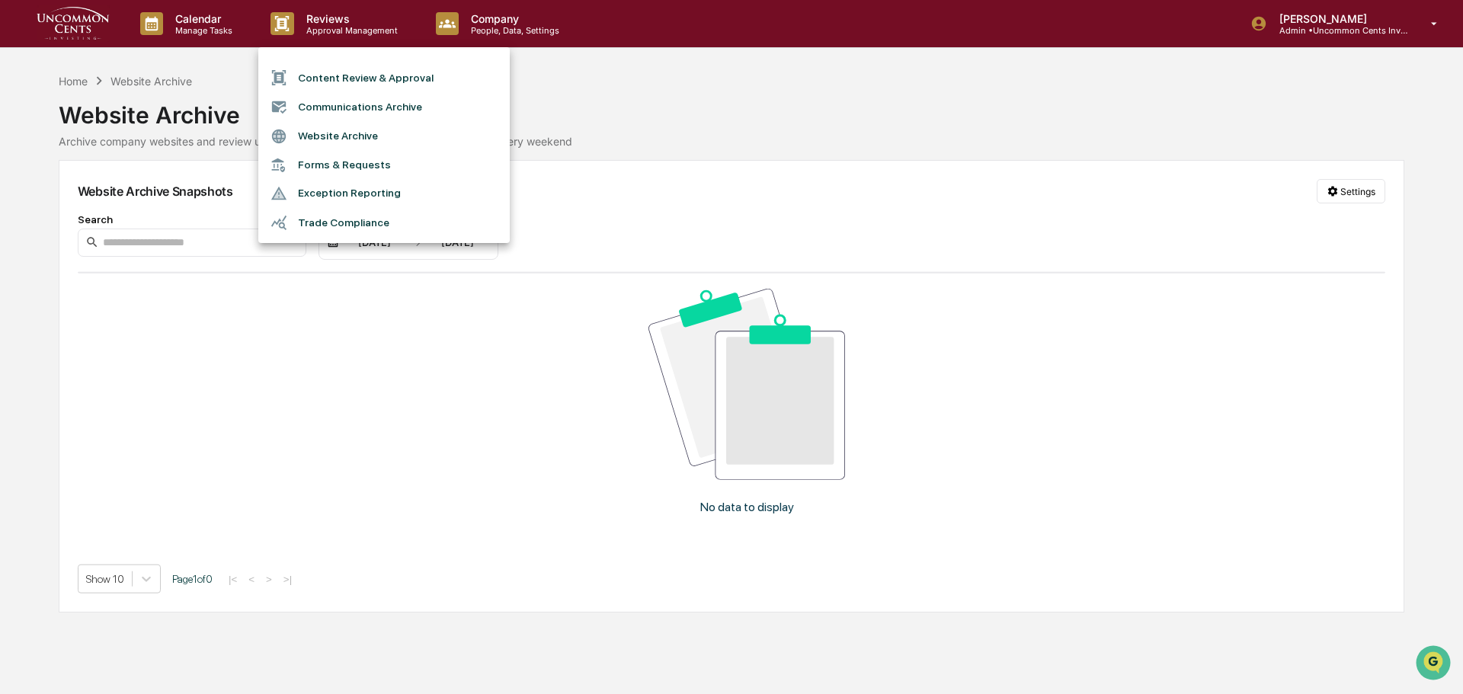
click at [342, 165] on li "Forms & Requests" at bounding box center [383, 165] width 251 height 28
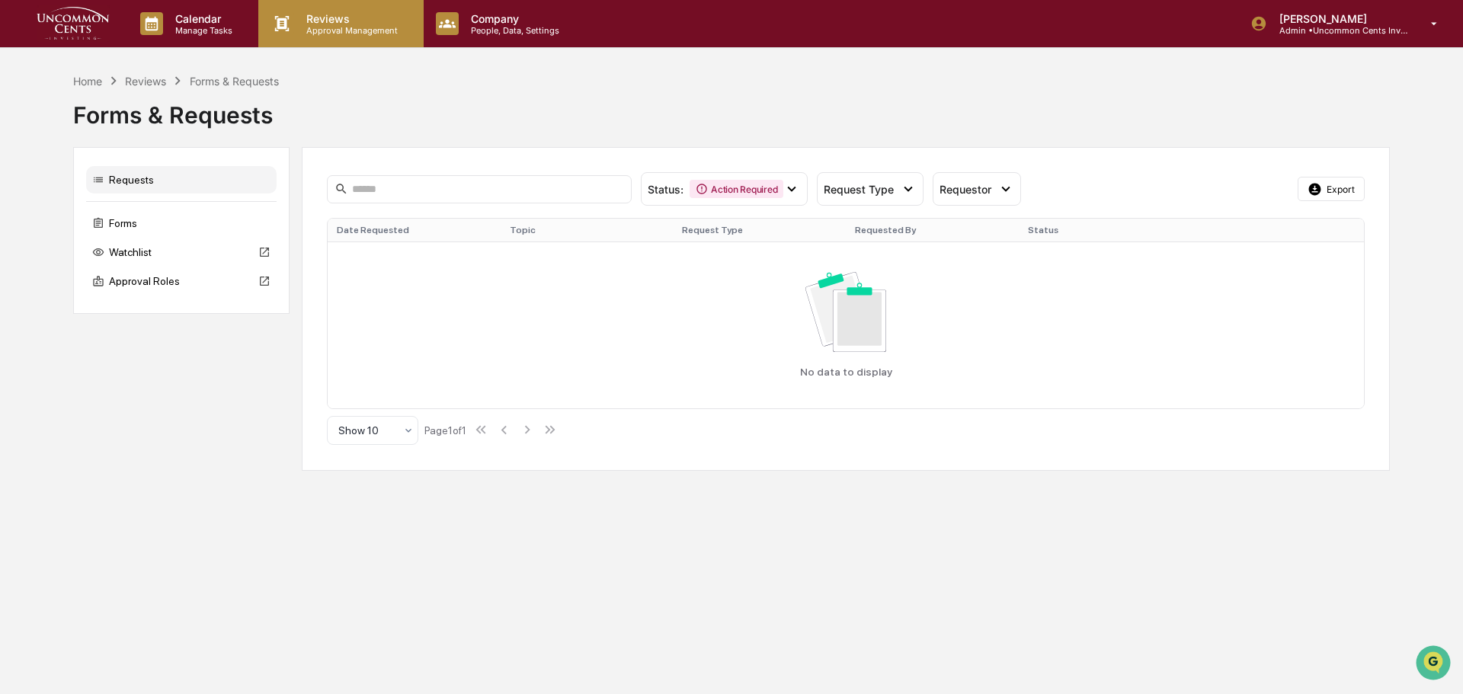
click at [353, 33] on p "Approval Management" at bounding box center [349, 30] width 111 height 11
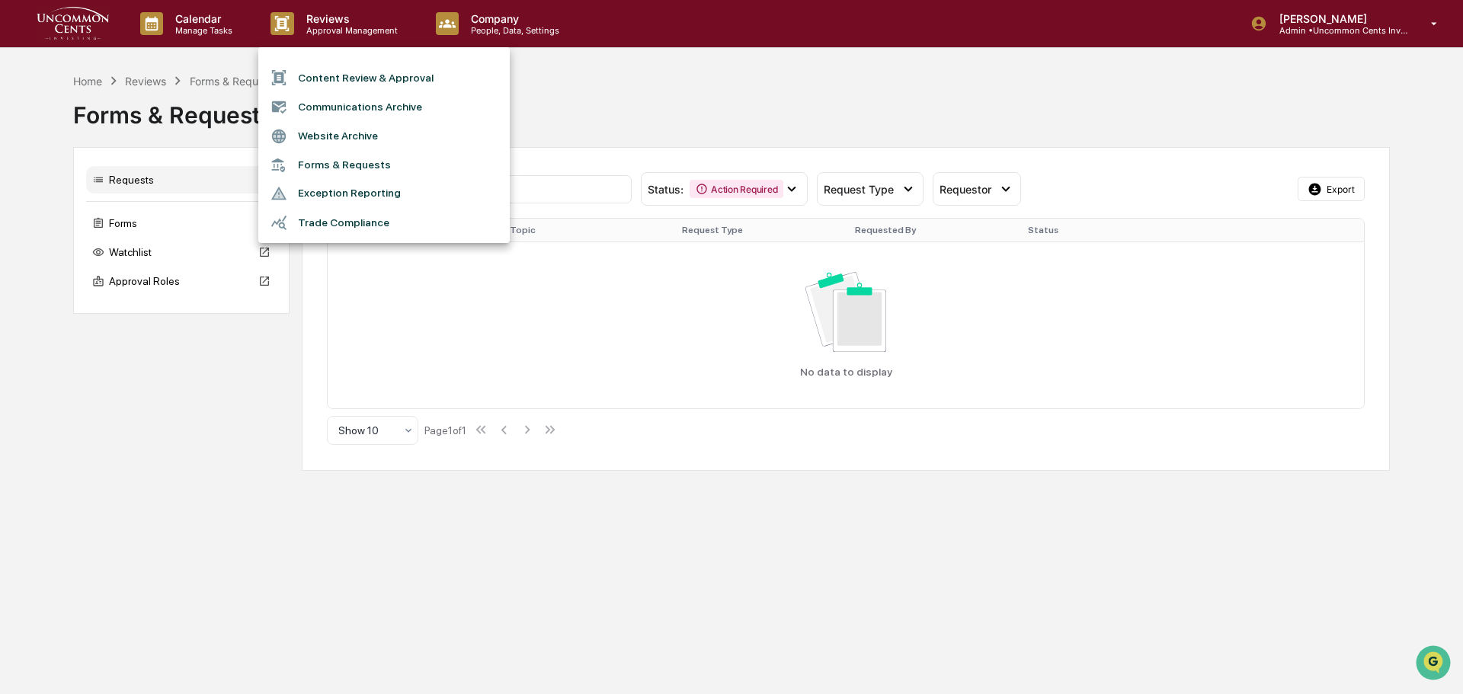
click at [377, 218] on li "Trade Compliance" at bounding box center [383, 222] width 251 height 29
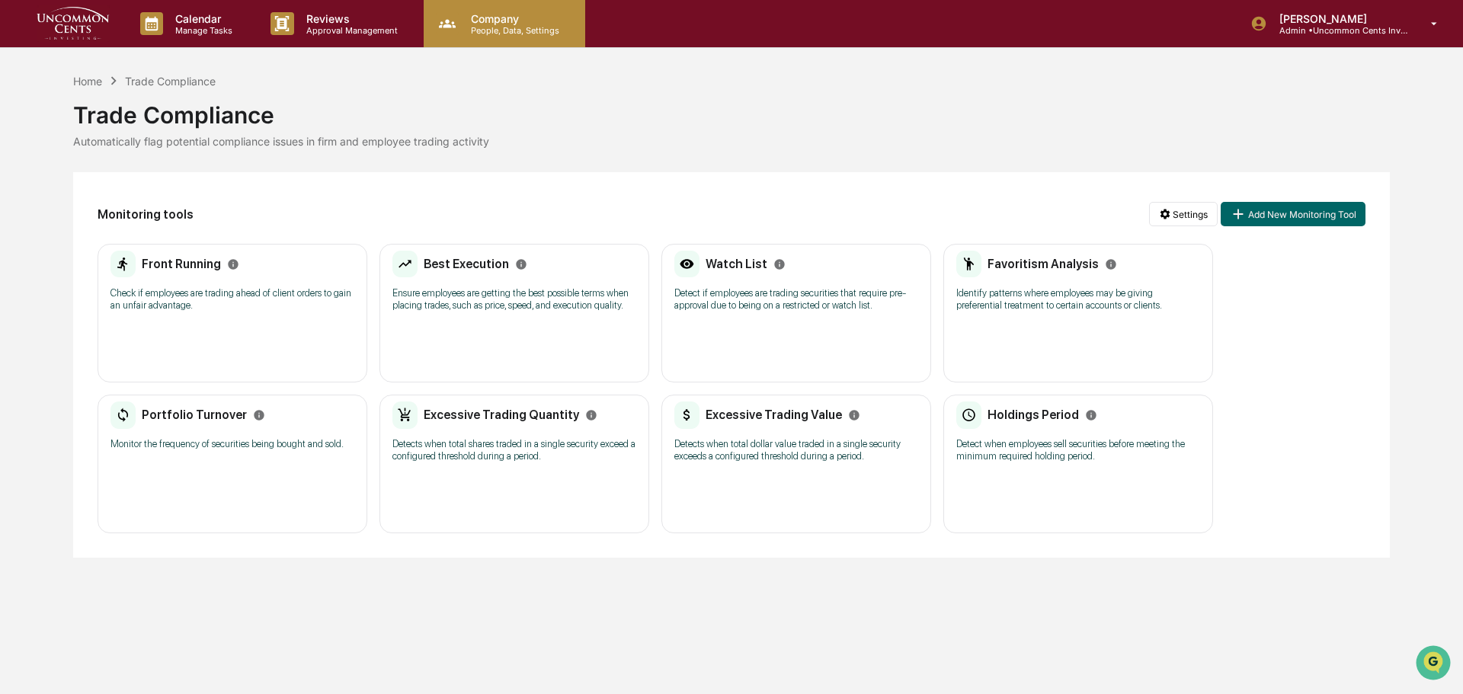
click at [536, 30] on p "People, Data, Settings" at bounding box center [513, 30] width 108 height 11
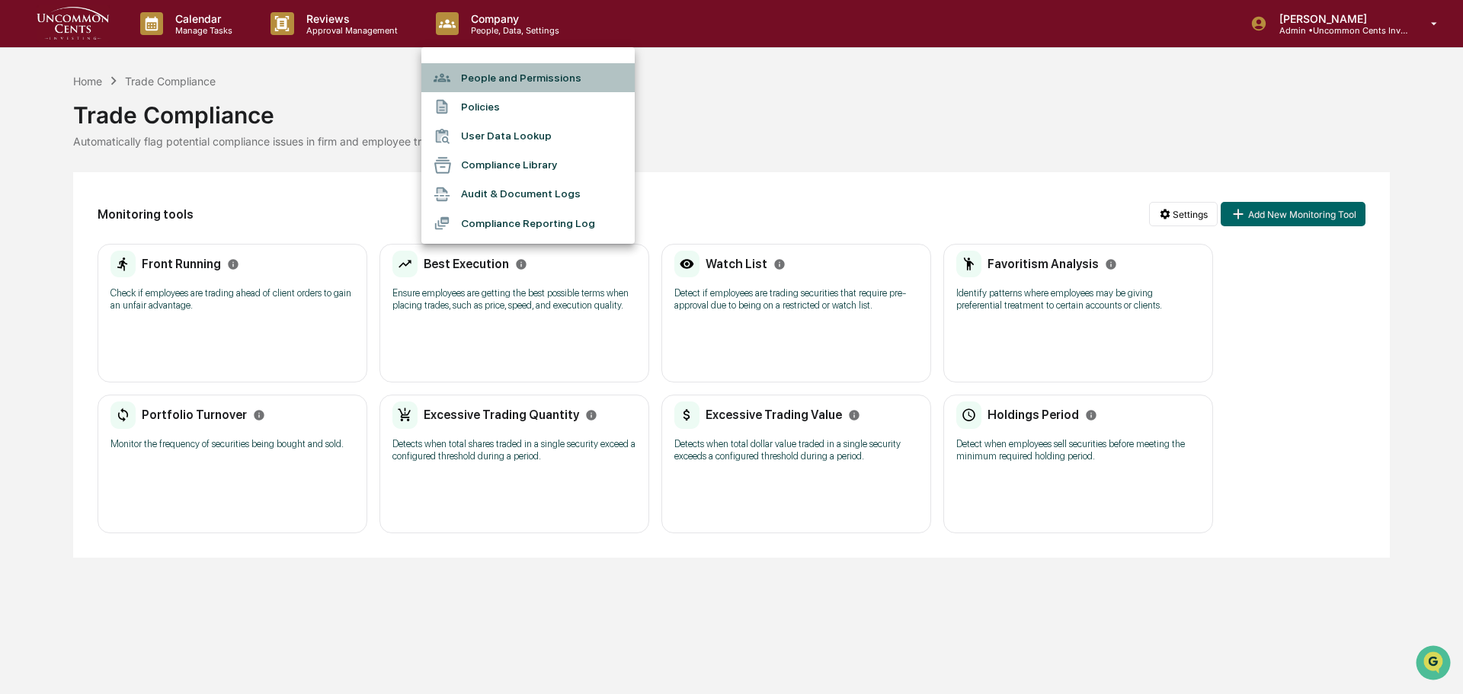
click at [540, 74] on li "People and Permissions" at bounding box center [527, 77] width 213 height 29
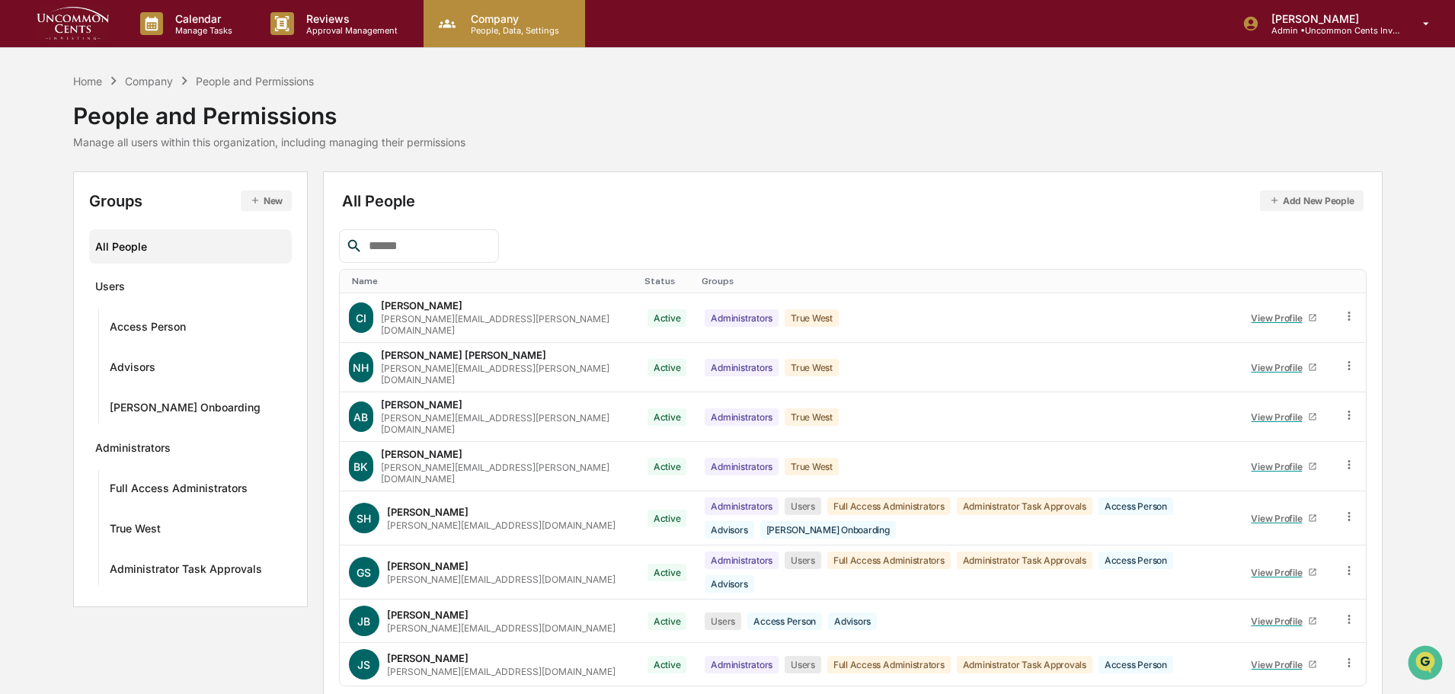
click at [513, 33] on p "People, Data, Settings" at bounding box center [513, 30] width 108 height 11
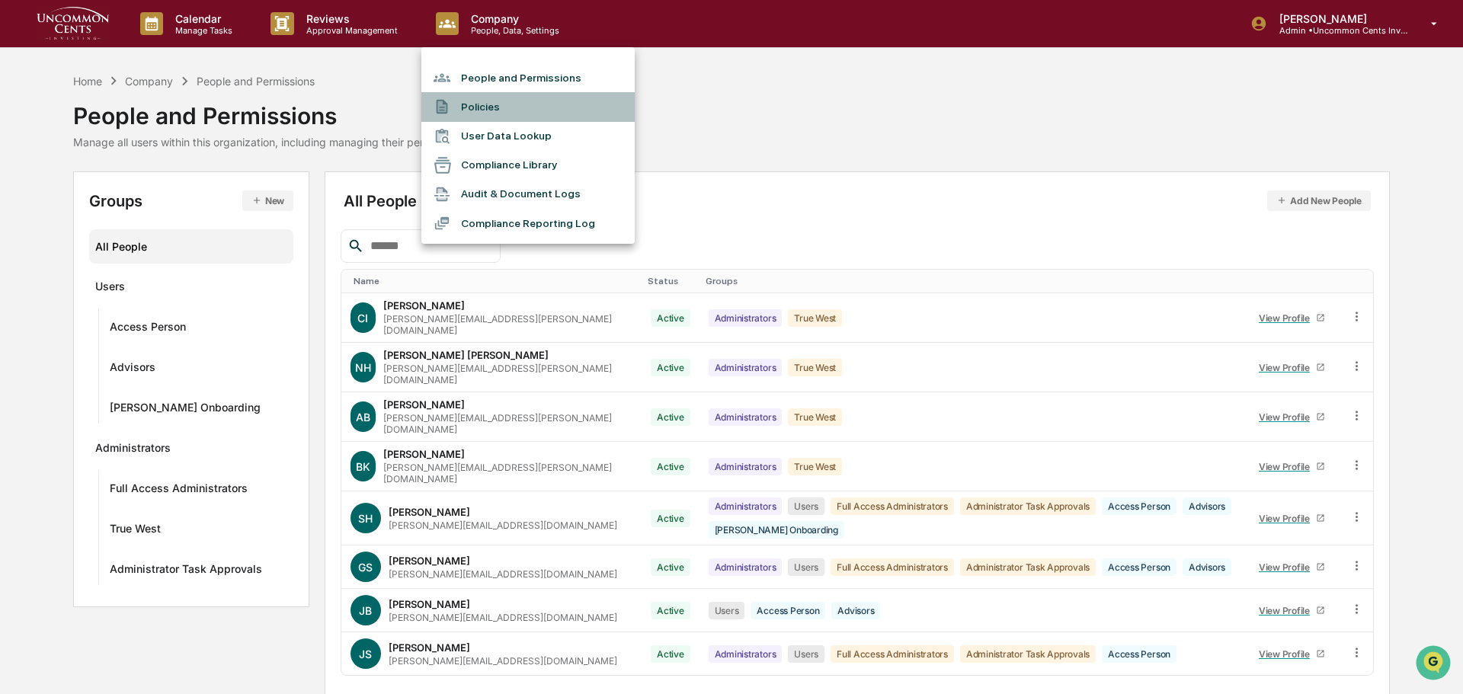
click at [518, 106] on li "Policies" at bounding box center [527, 106] width 213 height 29
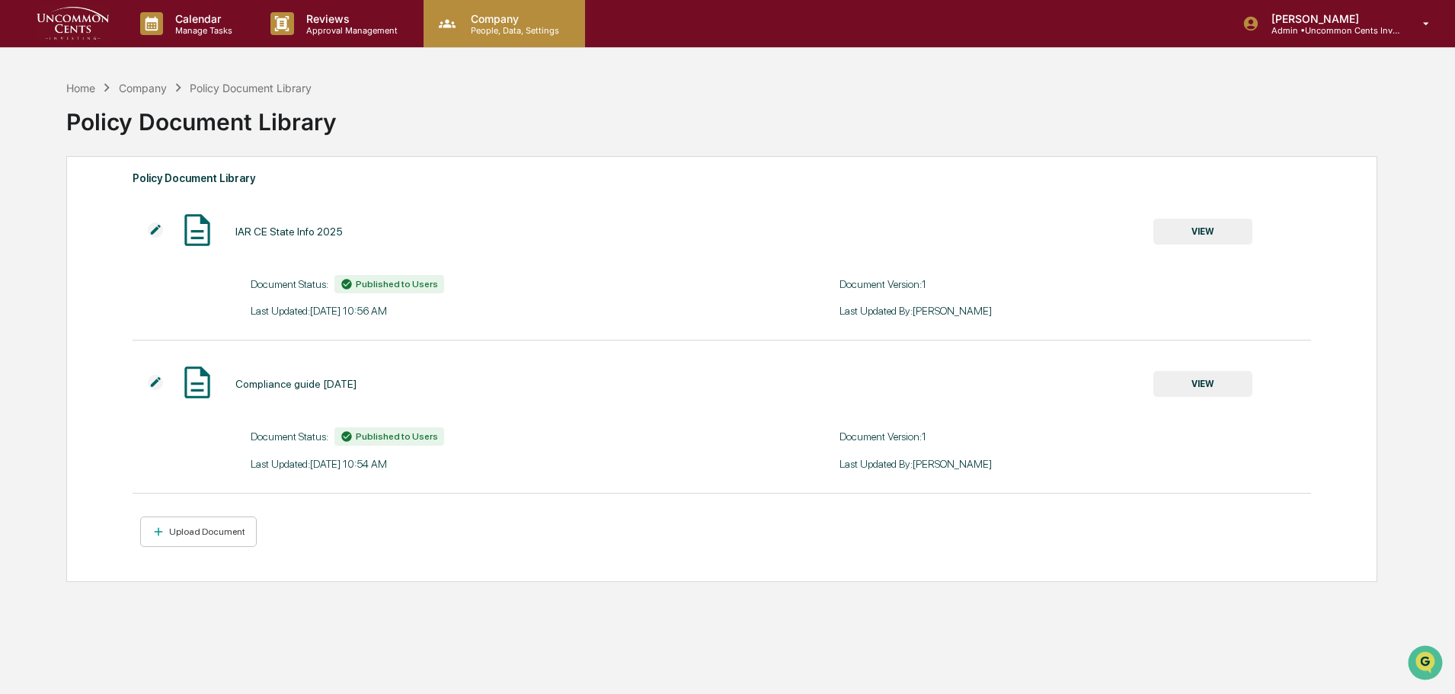
click at [501, 27] on p "People, Data, Settings" at bounding box center [513, 30] width 108 height 11
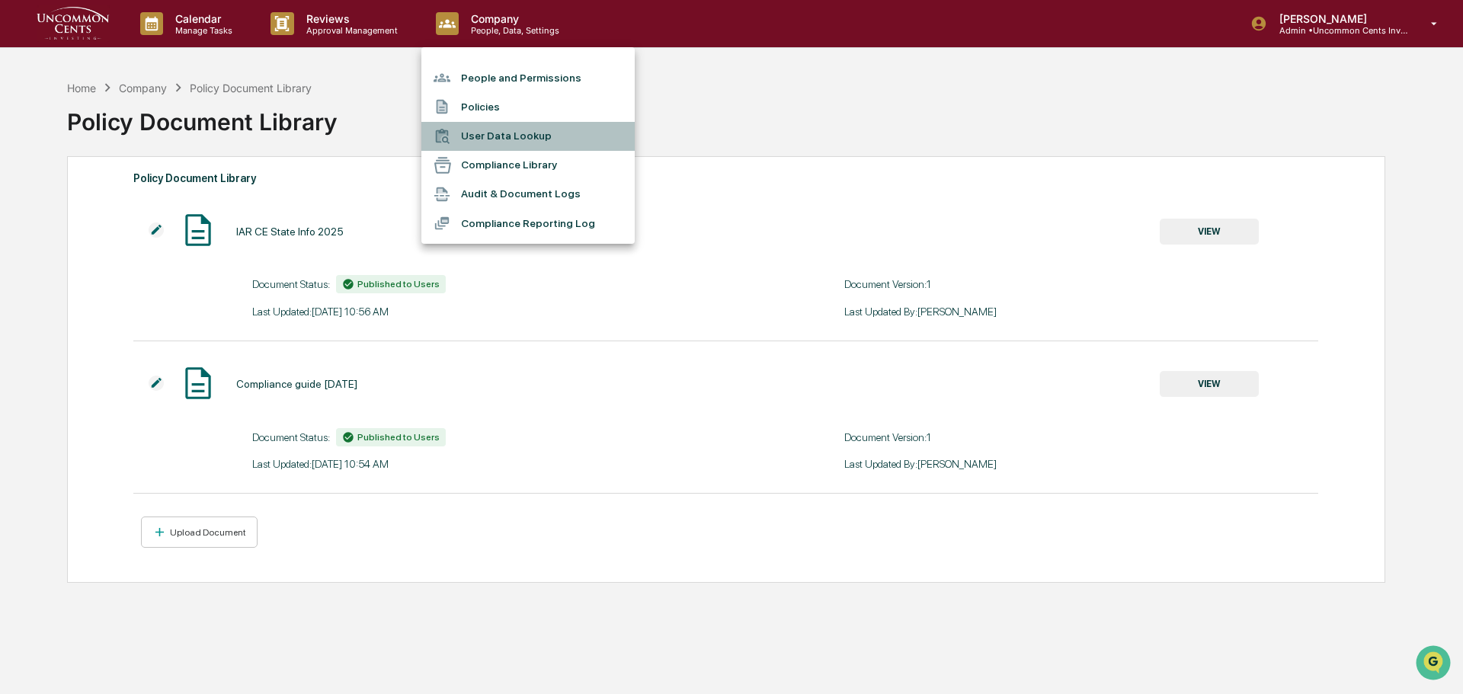
click at [509, 139] on li "User Data Lookup" at bounding box center [527, 136] width 213 height 29
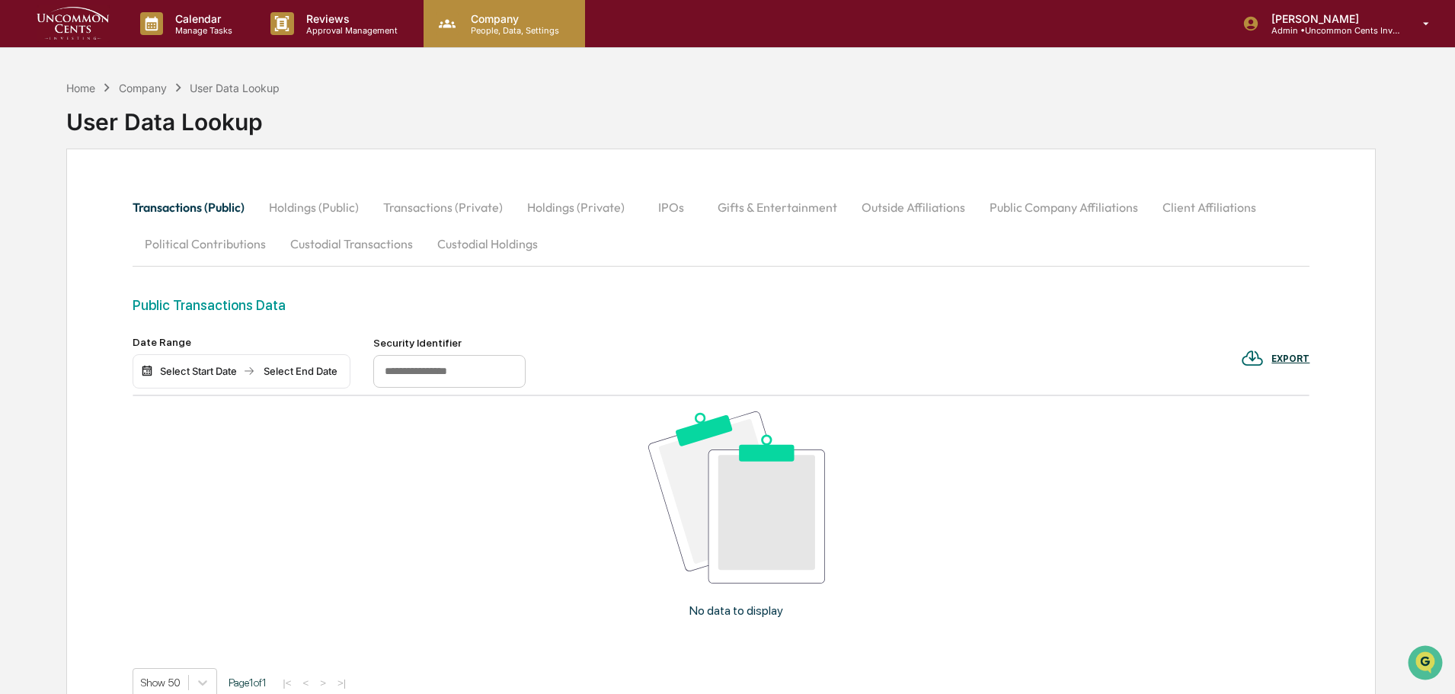
click at [476, 22] on p "Company" at bounding box center [513, 18] width 108 height 13
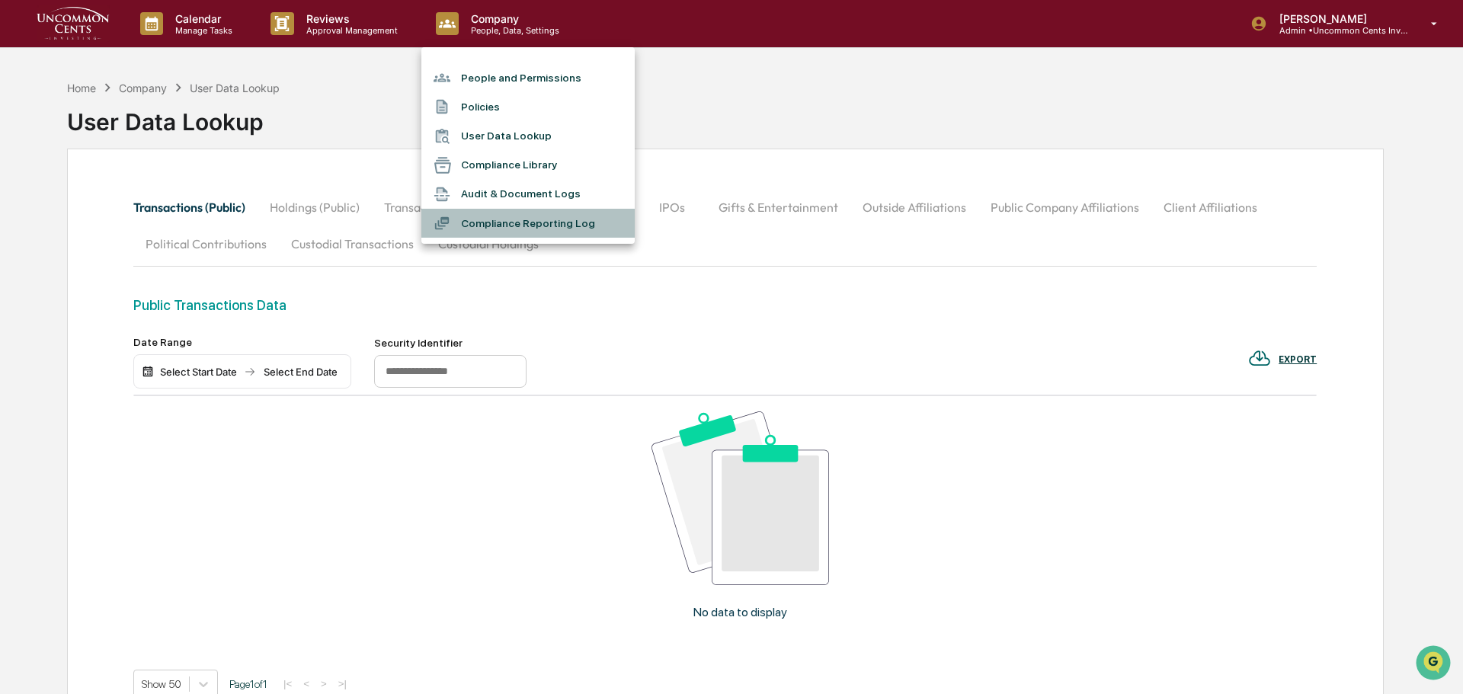
click at [499, 229] on li "Compliance Reporting Log" at bounding box center [527, 223] width 213 height 29
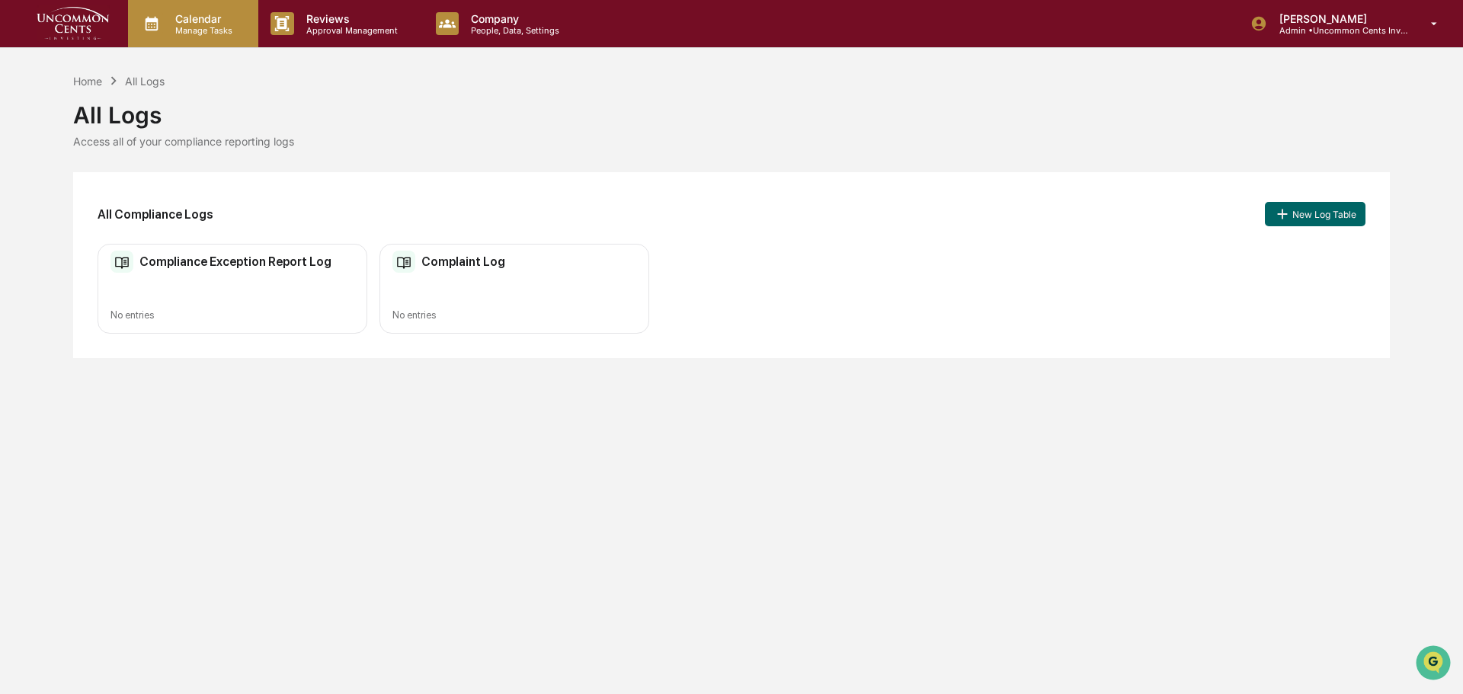
click at [216, 19] on p "Calendar" at bounding box center [201, 18] width 77 height 13
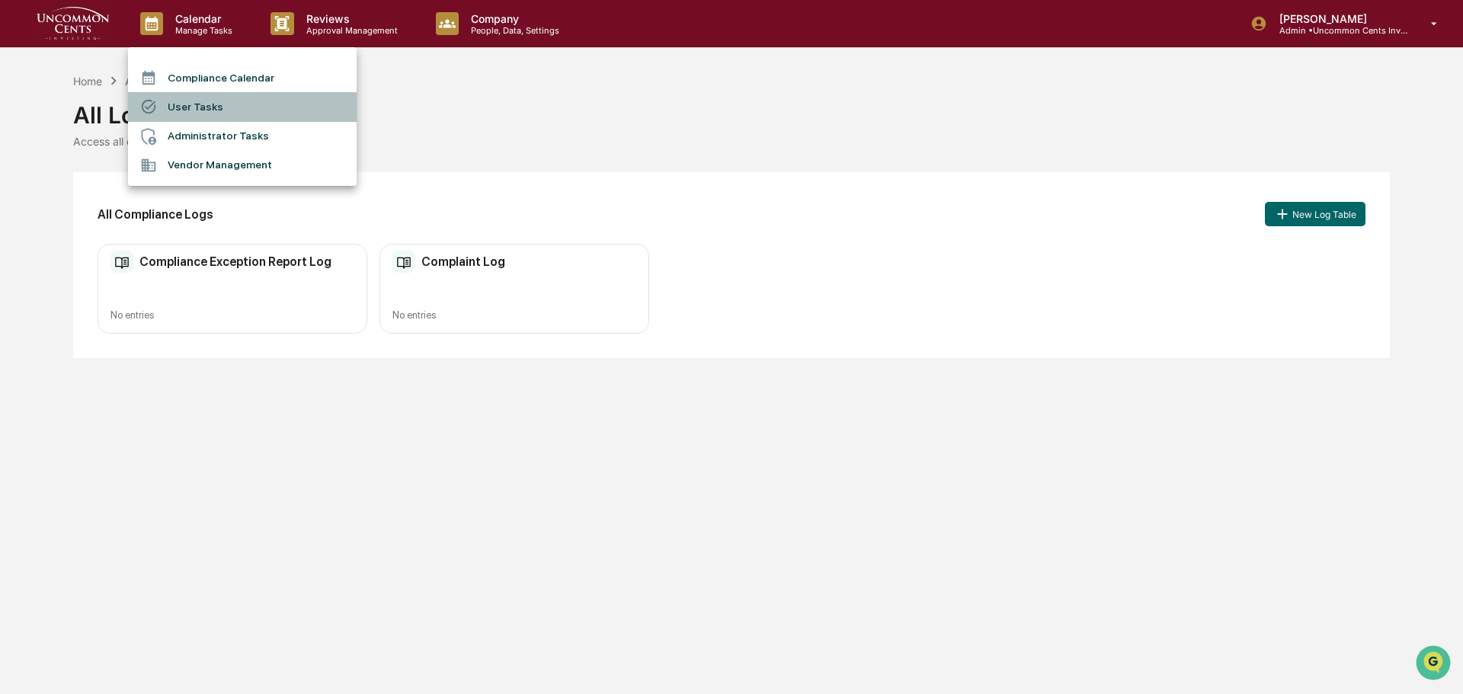
click at [184, 104] on li "User Tasks" at bounding box center [242, 106] width 229 height 29
